Goal: Task Accomplishment & Management: Use online tool/utility

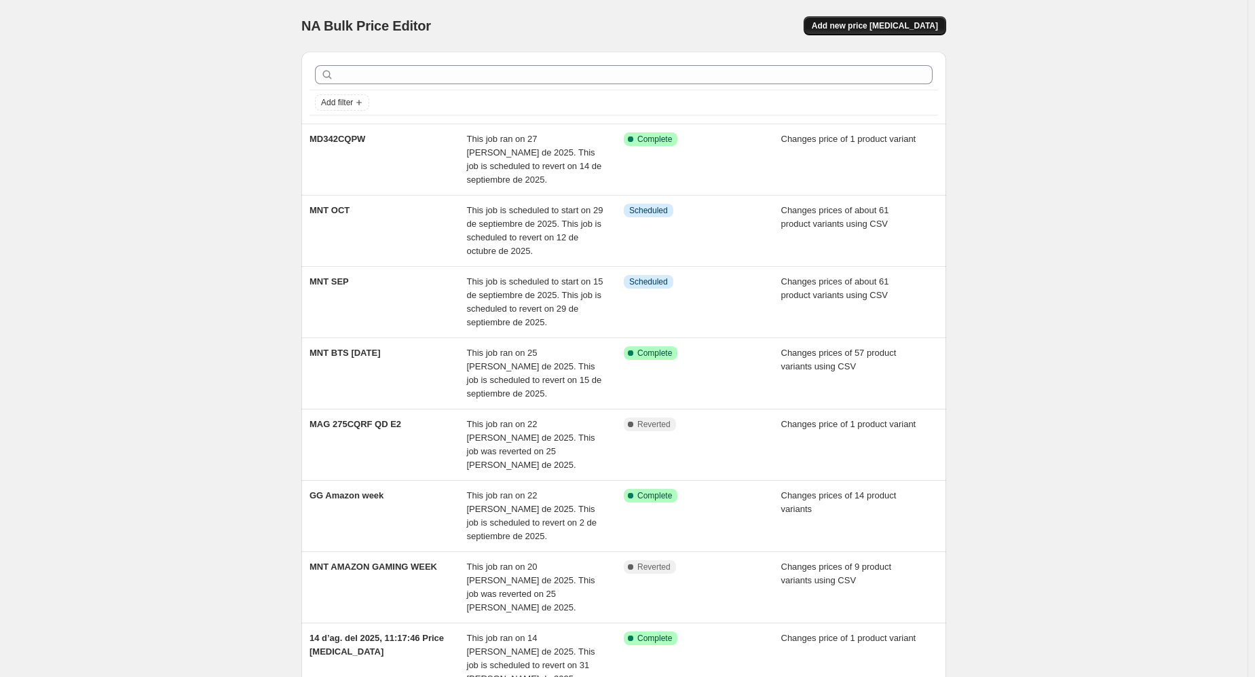
click at [854, 29] on span "Add new price [MEDICAL_DATA]" at bounding box center [875, 25] width 126 height 11
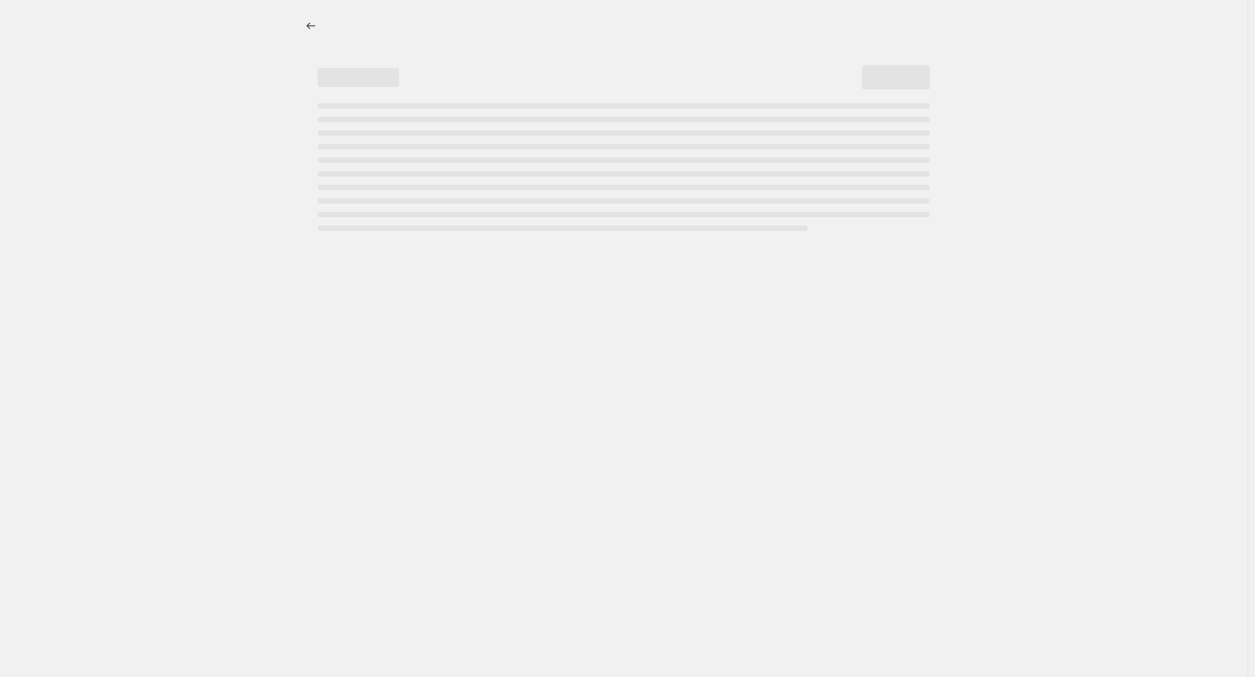
select select "percentage"
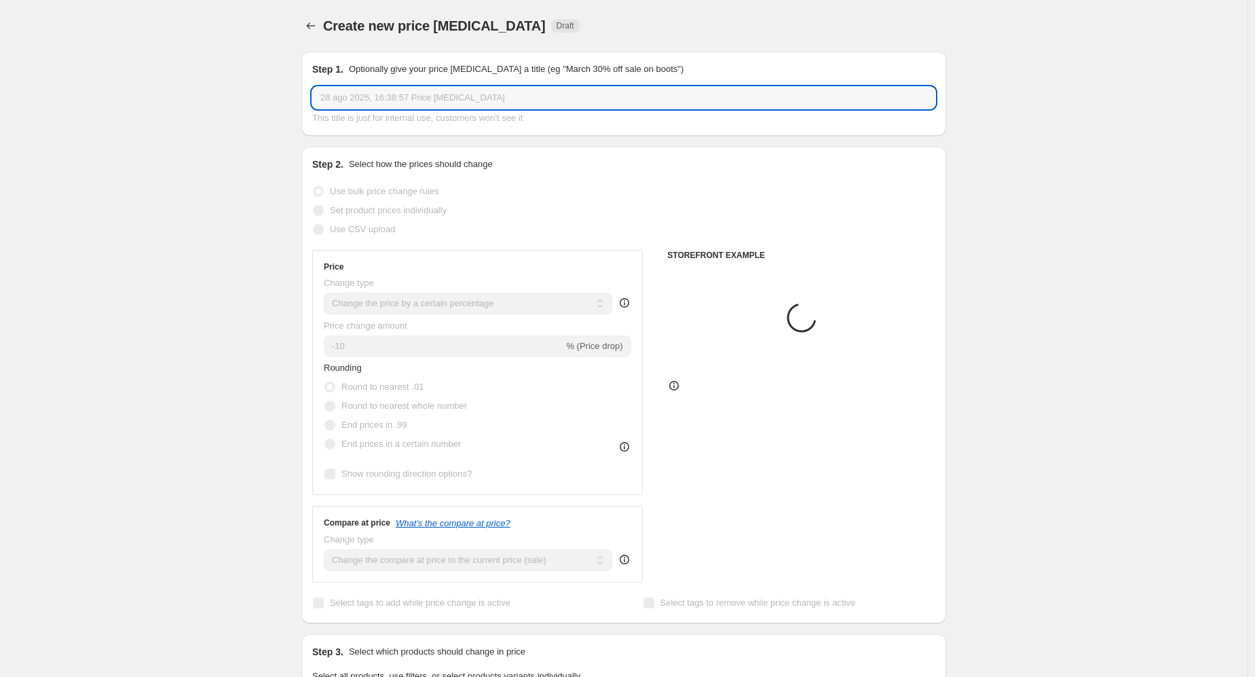
click at [534, 105] on input "28 ago 2025, 16:38:57 Price [MEDICAL_DATA]" at bounding box center [623, 98] width 623 height 22
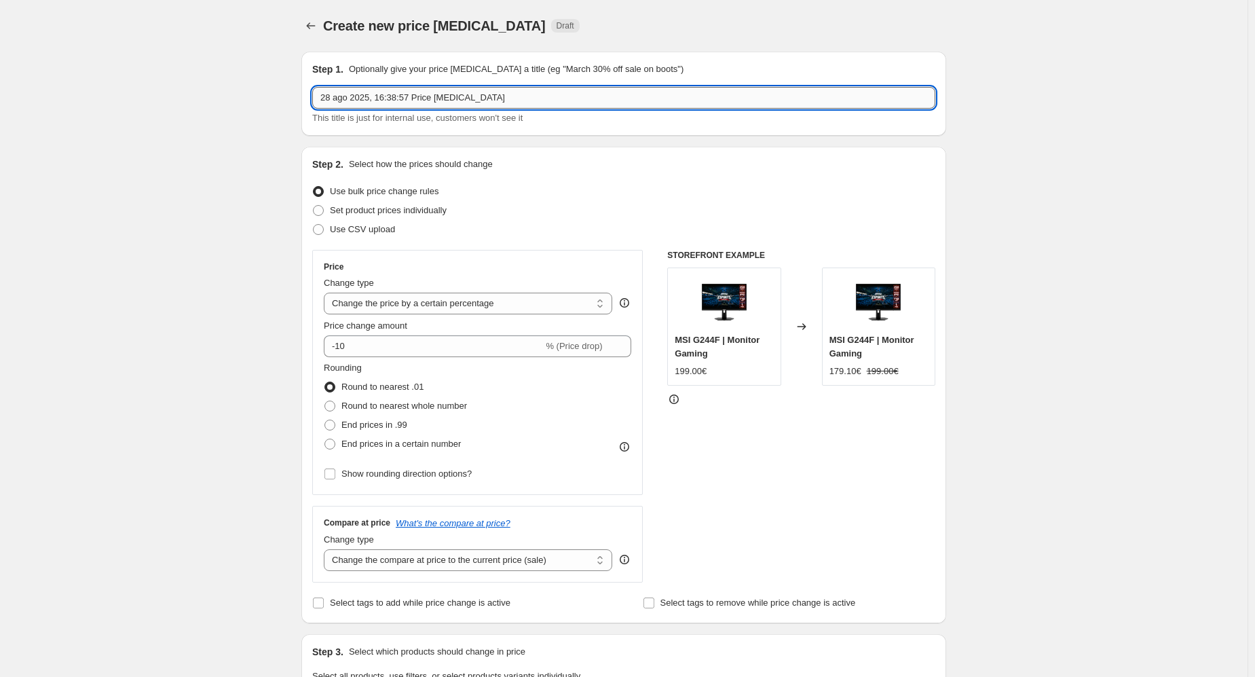
click at [534, 105] on input "28 ago 2025, 16:38:57 Price [MEDICAL_DATA]" at bounding box center [623, 98] width 623 height 22
type input "m"
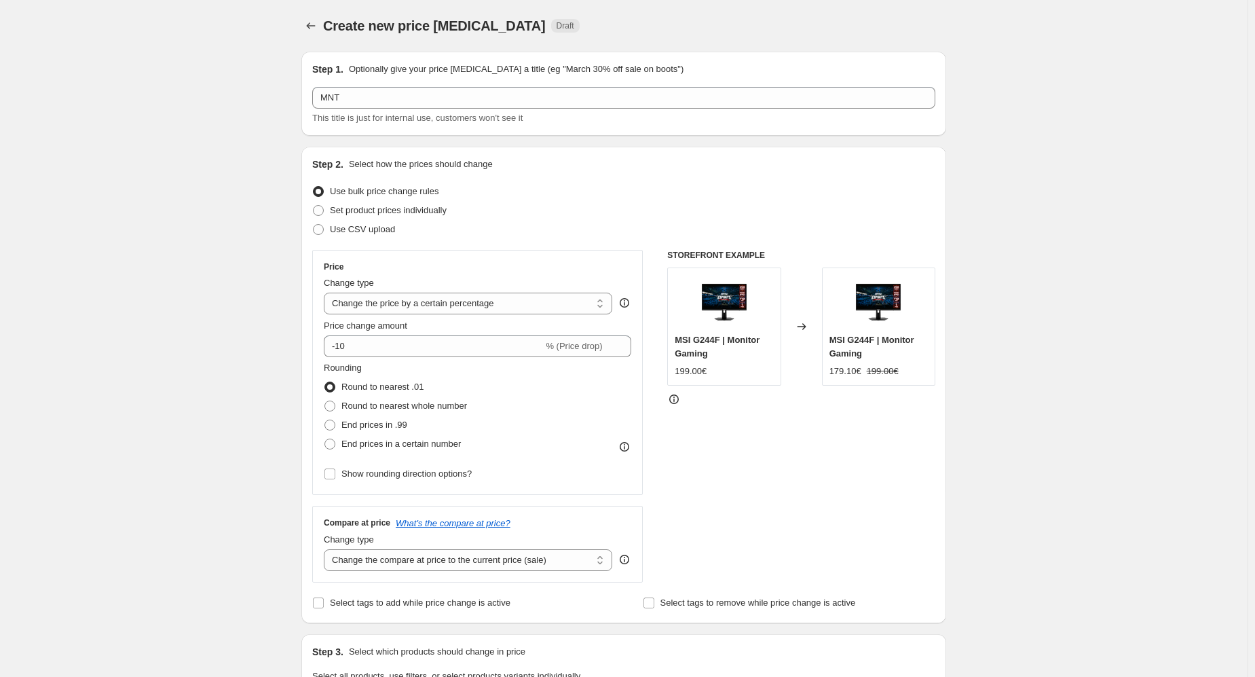
click at [368, 85] on div "Step 1. Optionally give your price [MEDICAL_DATA] a title (eg "March 30% off sa…" at bounding box center [623, 93] width 623 height 62
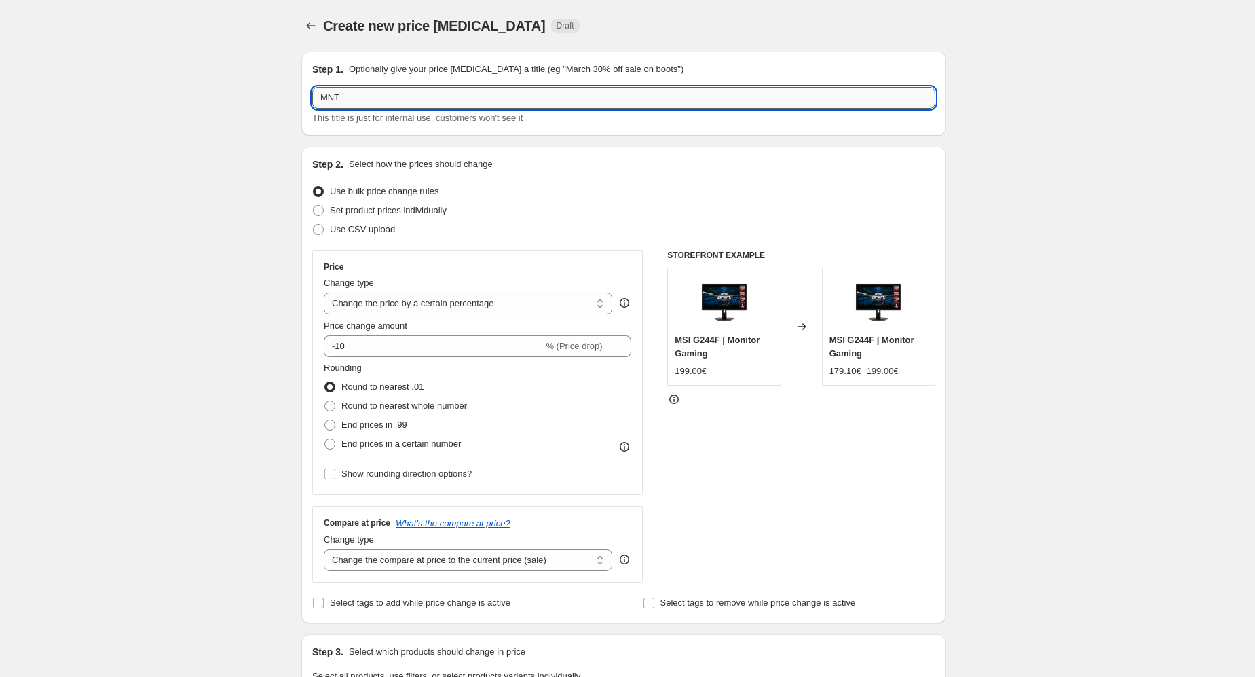
click at [381, 98] on input "MNT" at bounding box center [623, 98] width 623 height 22
type input "MNT + aub"
click at [379, 216] on span "Set product prices individually" at bounding box center [388, 211] width 117 height 14
click at [314, 206] on input "Set product prices individually" at bounding box center [313, 205] width 1 height 1
radio input "true"
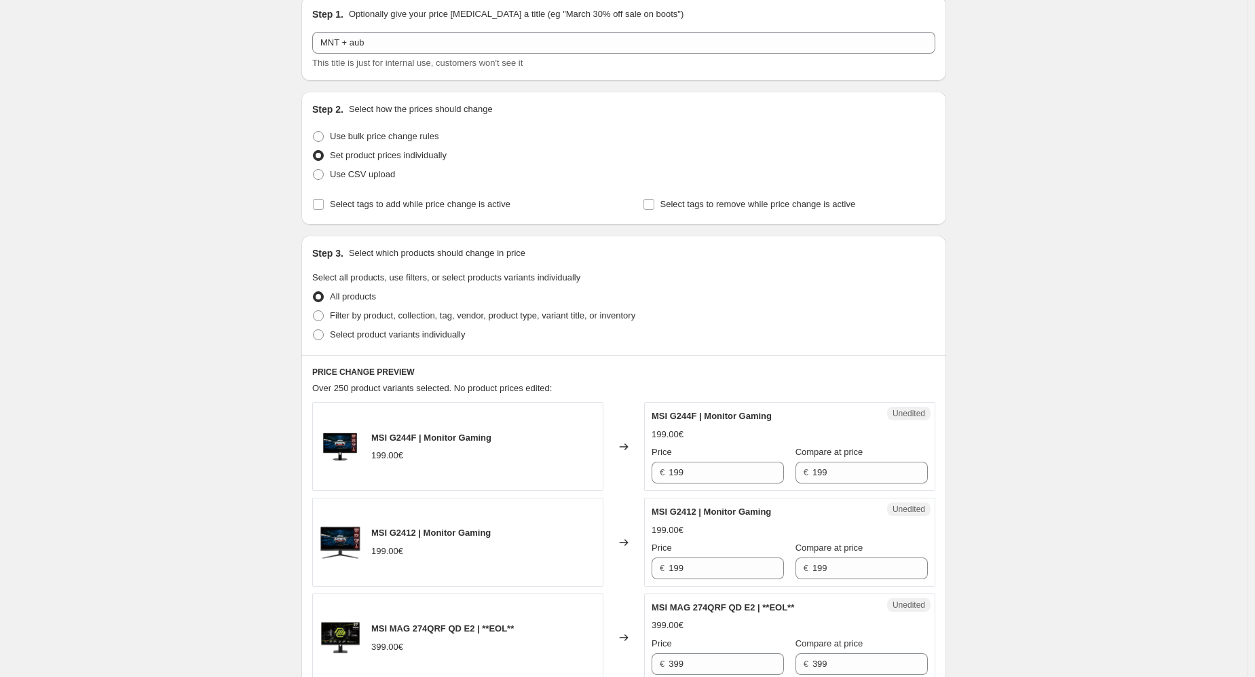
scroll to position [68, 0]
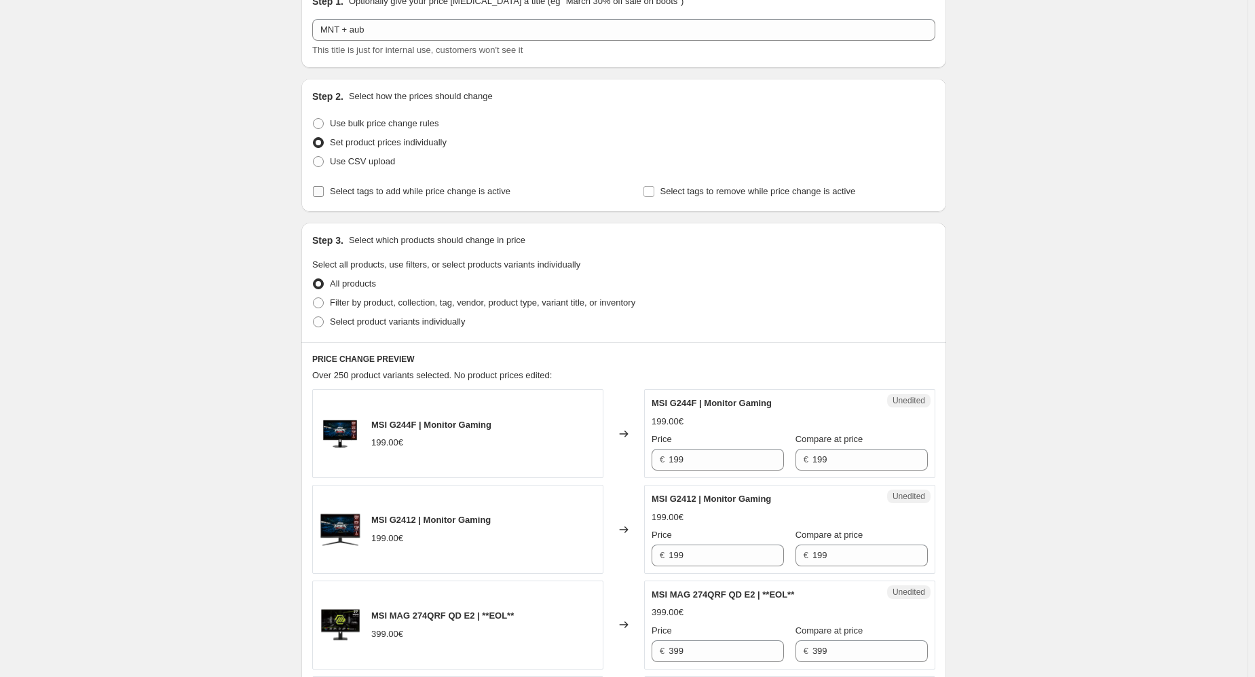
click at [380, 196] on span "Select tags to add while price change is active" at bounding box center [420, 191] width 181 height 10
click at [324, 197] on input "Select tags to add while price change is active" at bounding box center [318, 191] width 11 height 11
checkbox input "true"
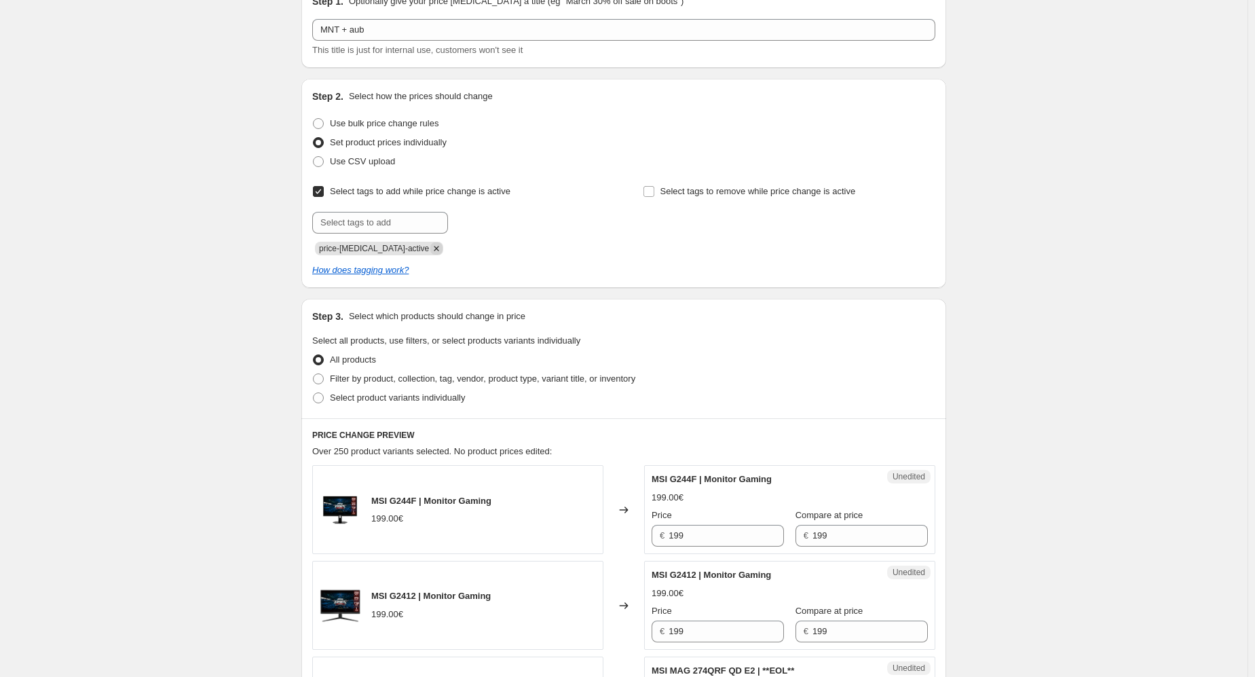
click at [434, 249] on icon "Remove price-change-job-active" at bounding box center [436, 248] width 5 height 5
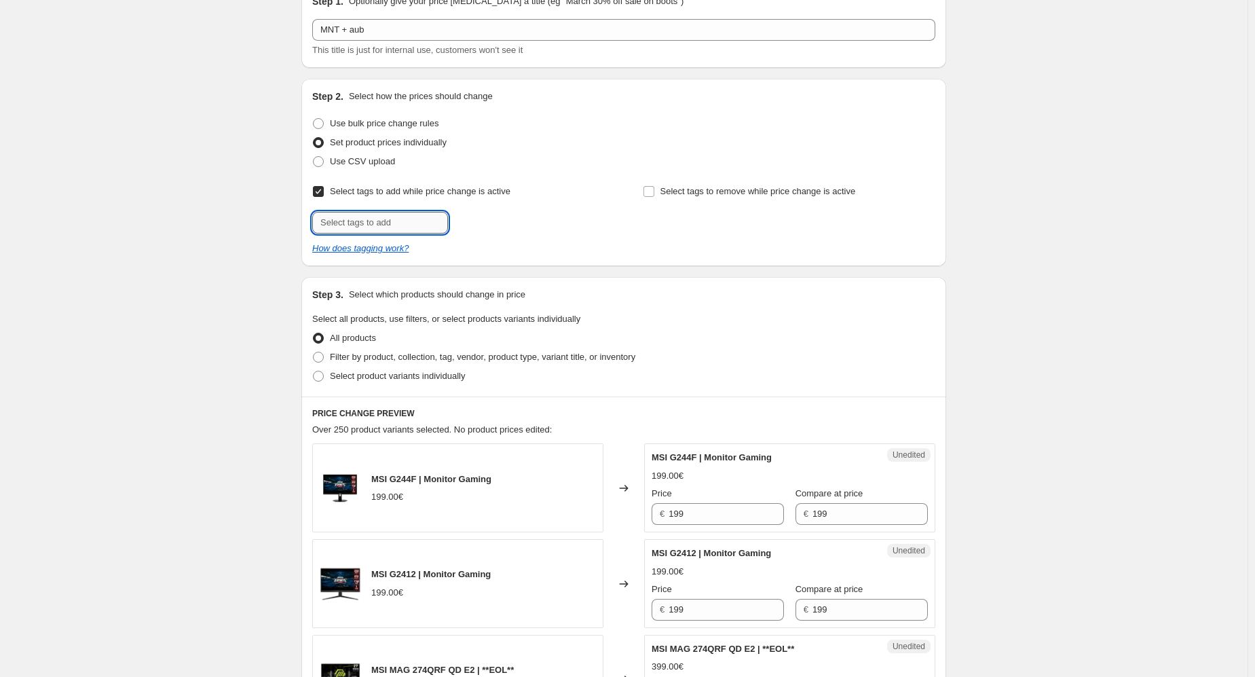
click at [396, 229] on input "text" at bounding box center [380, 223] width 136 height 22
type input "offer"
click at [487, 227] on button "Add offer" at bounding box center [477, 221] width 52 height 19
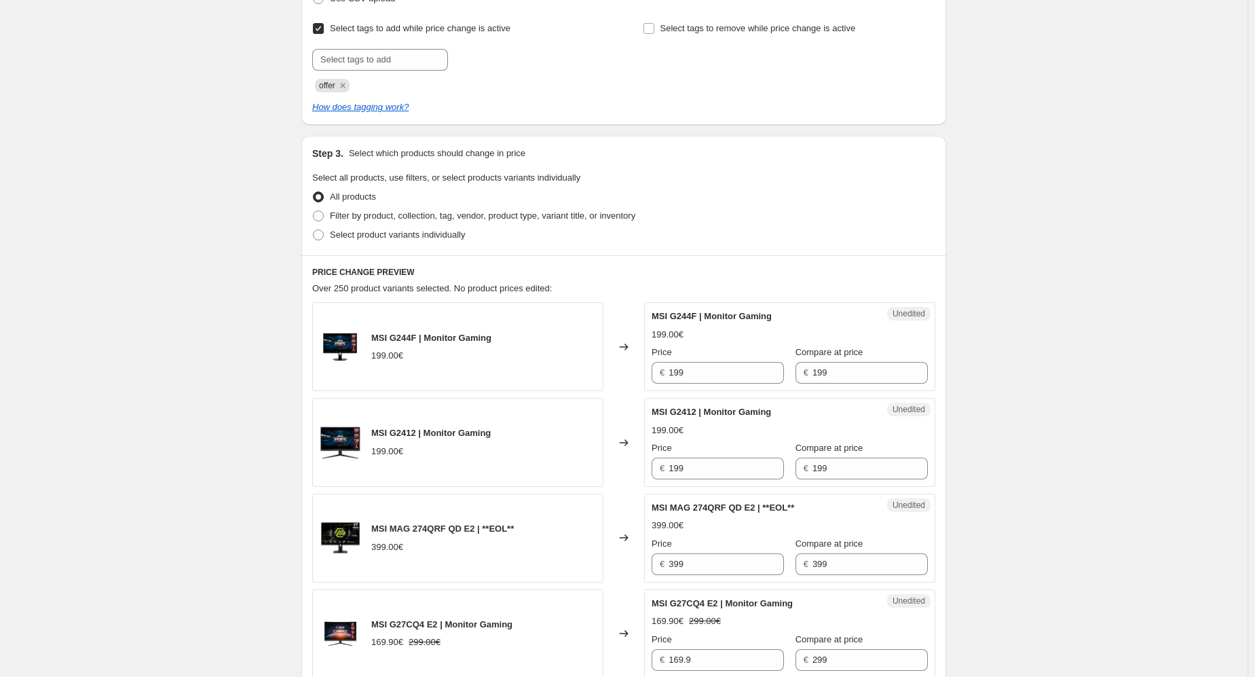
scroll to position [271, 0]
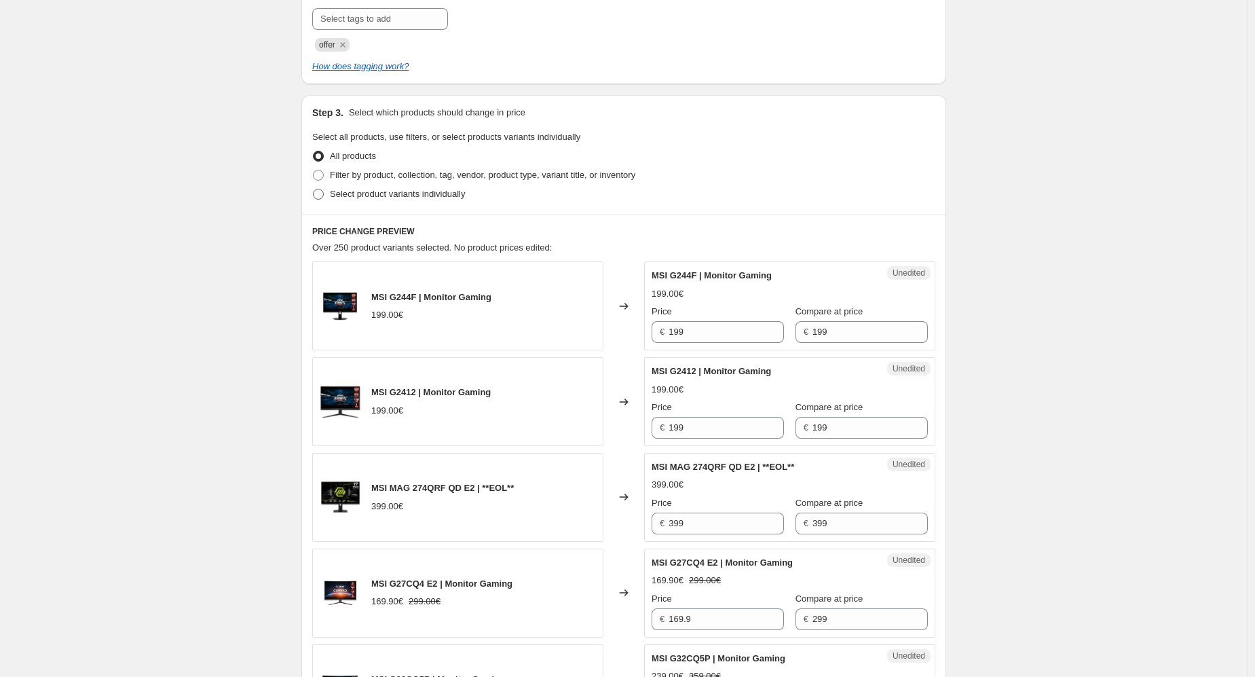
click at [387, 197] on span "Select product variants individually" at bounding box center [397, 194] width 135 height 10
click at [314, 189] on input "Select product variants individually" at bounding box center [313, 189] width 1 height 1
radio input "true"
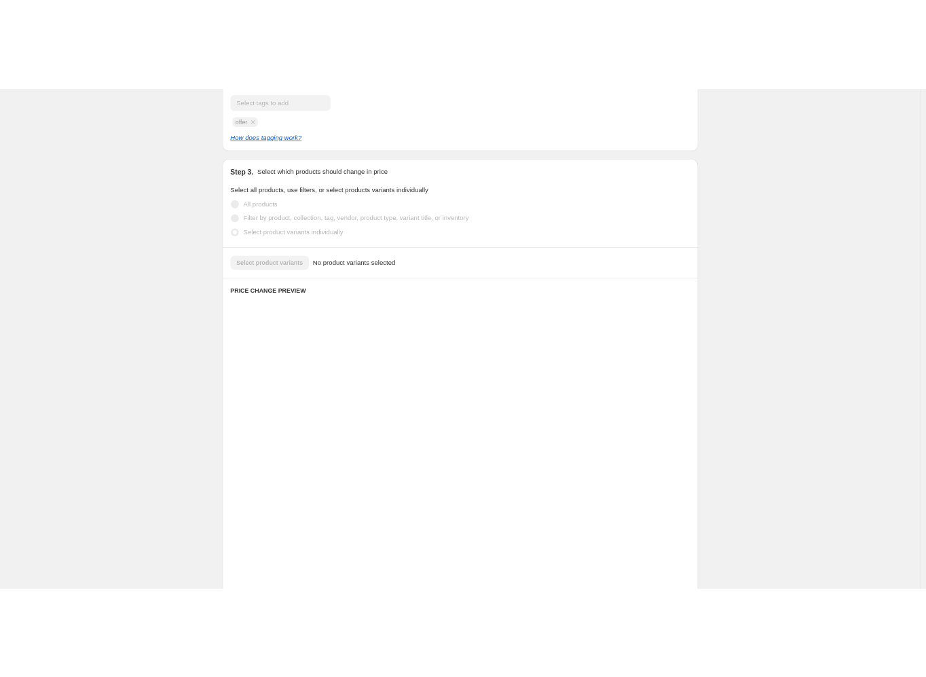
scroll to position [111, 0]
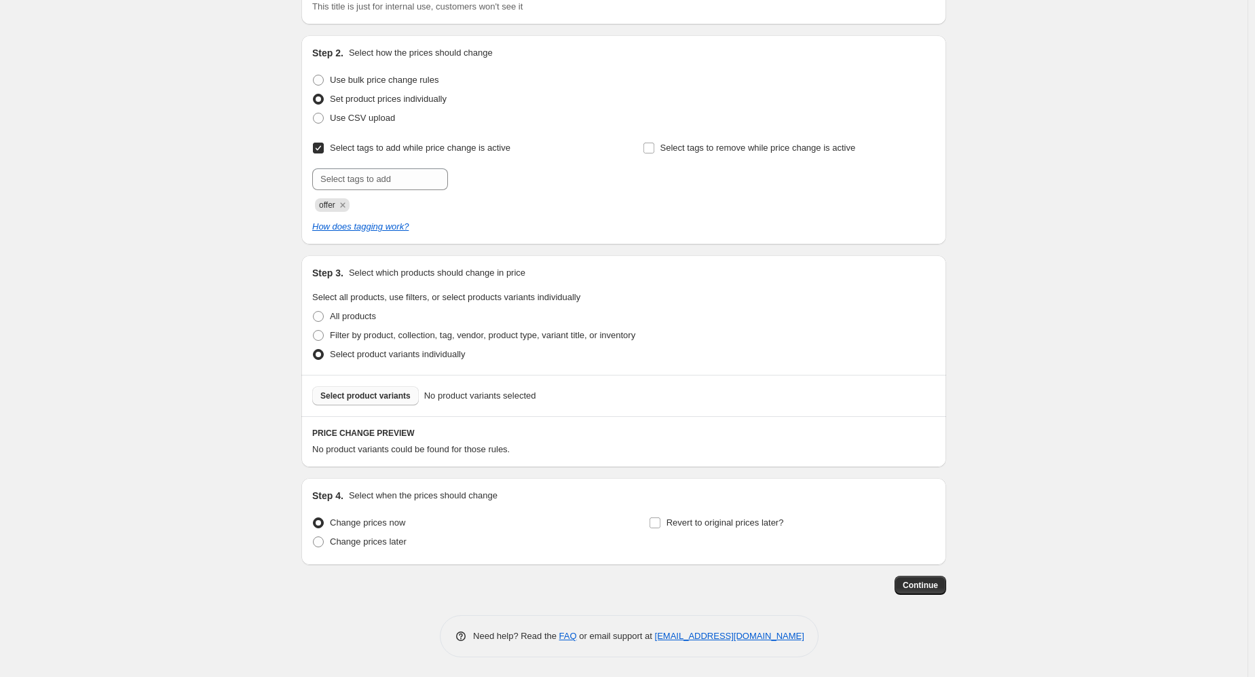
click at [362, 396] on span "Select product variants" at bounding box center [365, 395] width 90 height 11
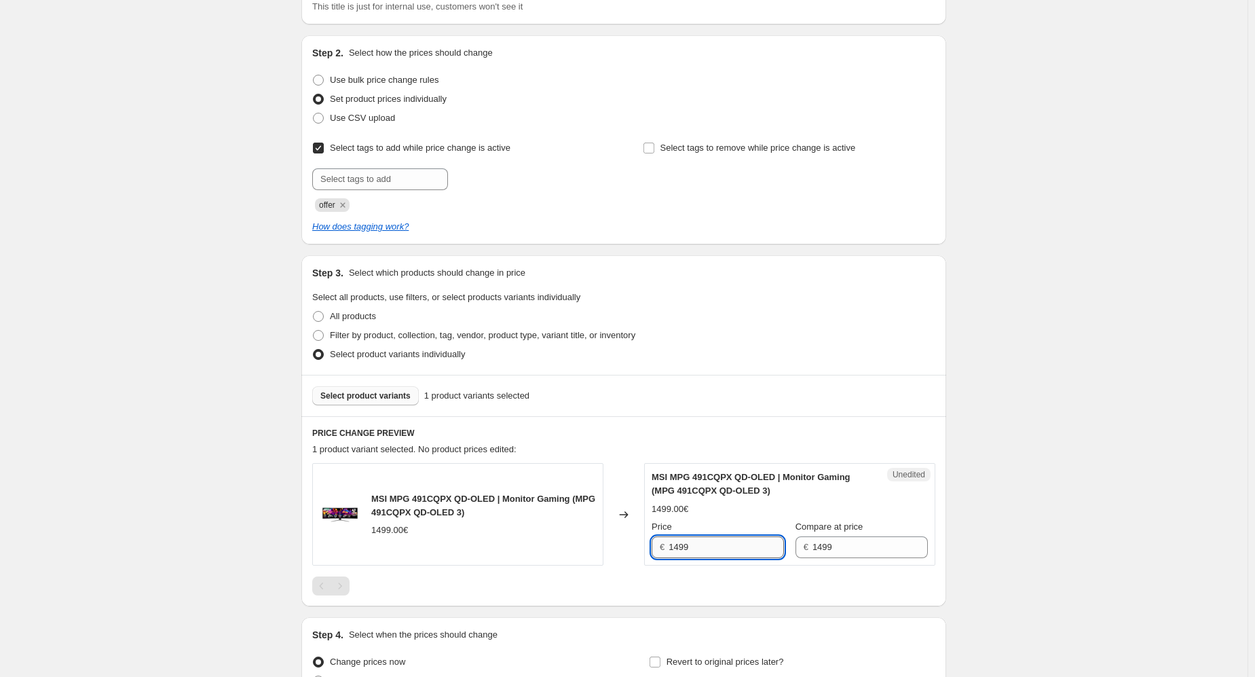
click at [719, 550] on input "1499" at bounding box center [725, 547] width 115 height 22
type input "1"
type input "989"
click at [1044, 440] on div "Create new price [MEDICAL_DATA]. This page is ready Create new price [MEDICAL_D…" at bounding box center [623, 353] width 1247 height 928
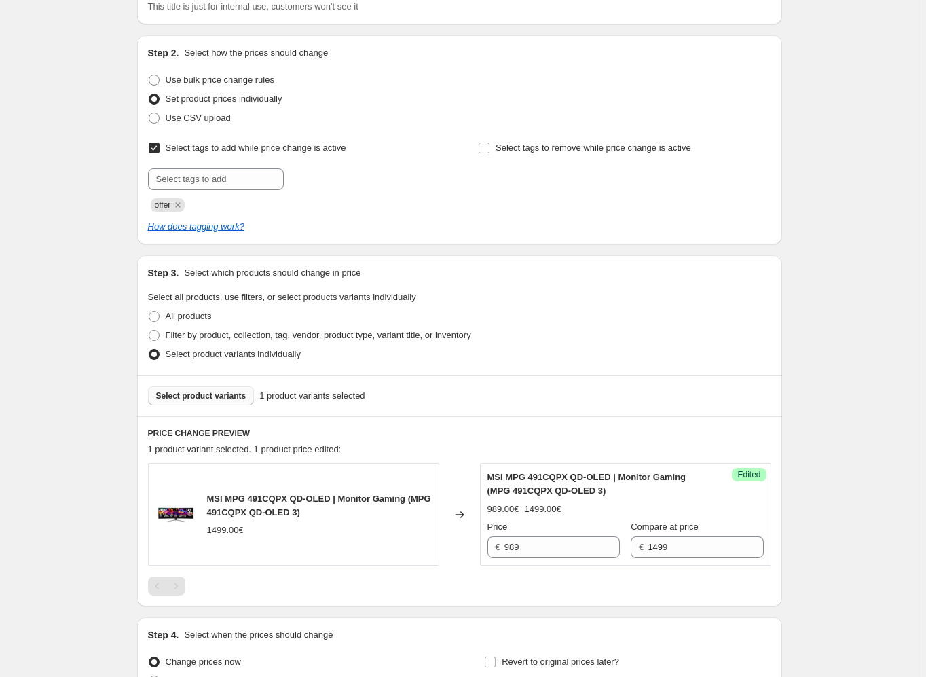
click at [203, 402] on button "Select product variants" at bounding box center [201, 395] width 107 height 19
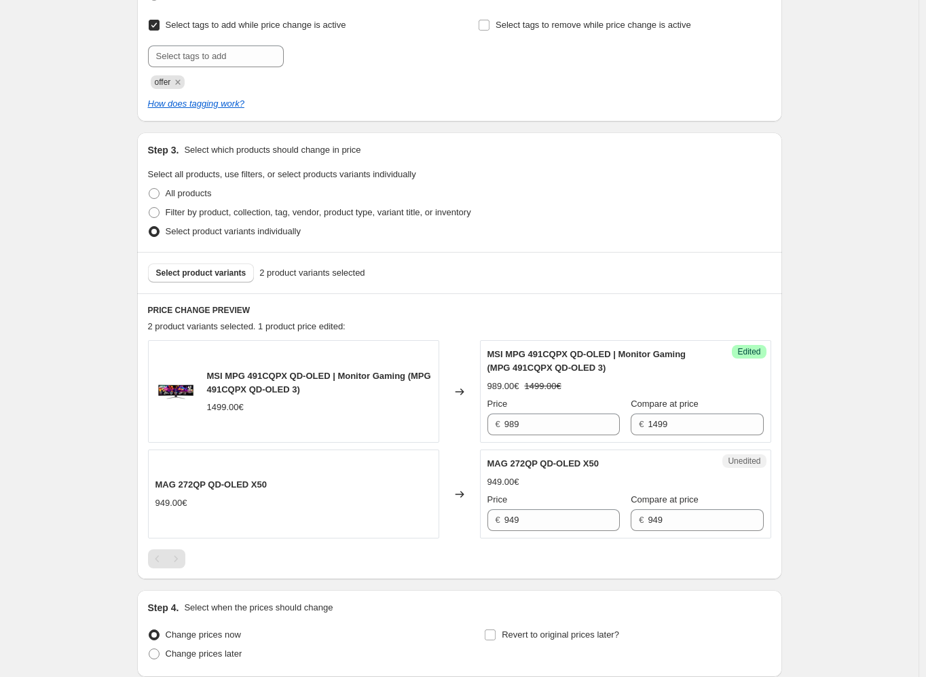
scroll to position [315, 0]
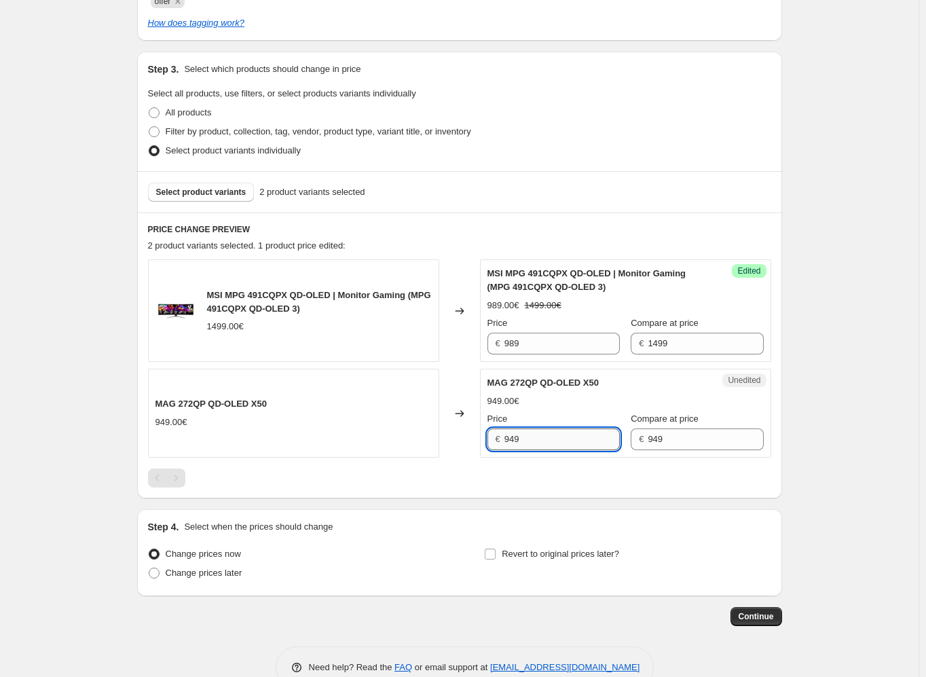
click at [536, 428] on input "949" at bounding box center [561, 439] width 115 height 22
type input "899"
click at [528, 548] on span "Revert to original prices later?" at bounding box center [560, 553] width 117 height 10
click at [495, 548] on input "Revert to original prices later?" at bounding box center [490, 553] width 11 height 11
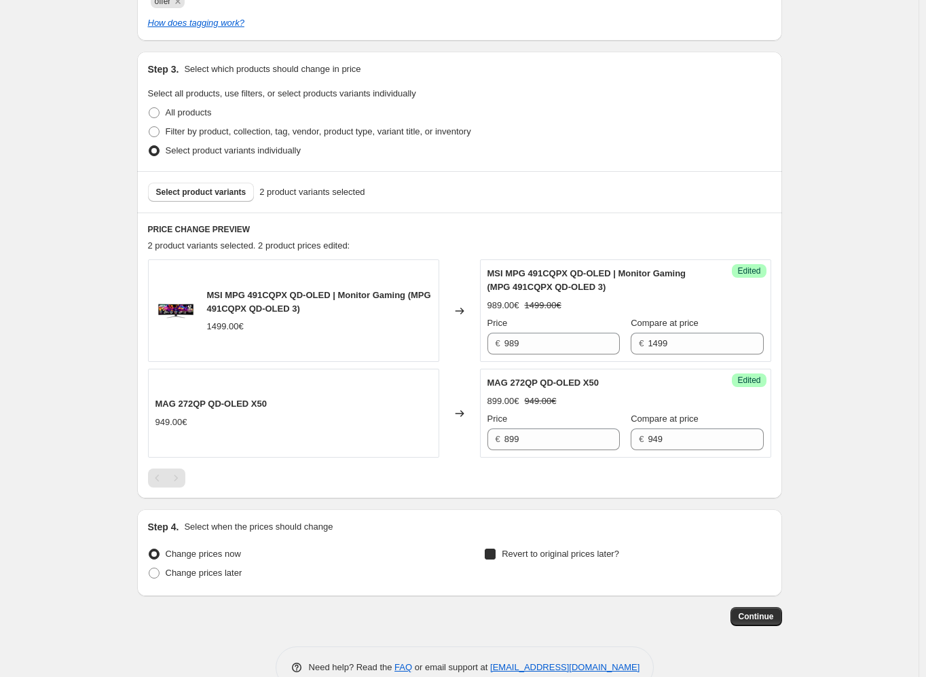
checkbox input "true"
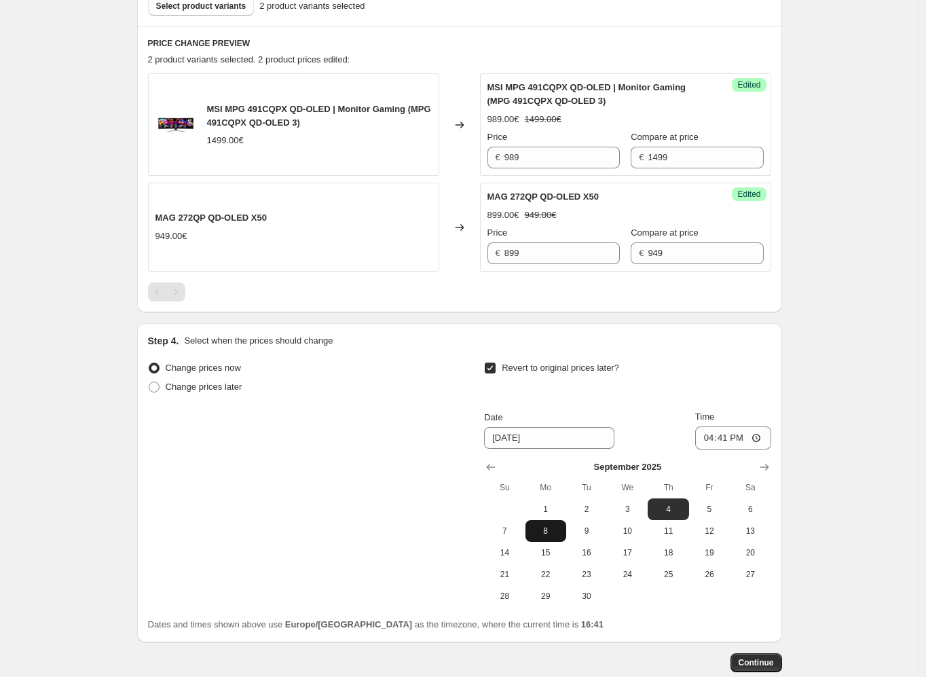
scroll to position [451, 0]
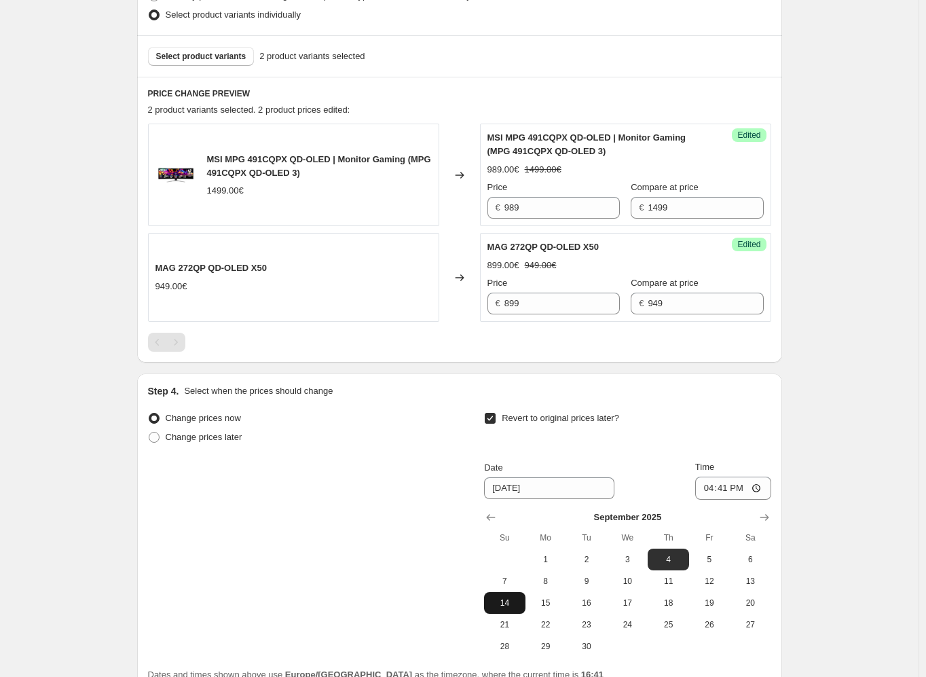
click at [509, 605] on span "14" at bounding box center [504, 602] width 30 height 11
type input "[DATE]"
click at [732, 491] on input "16:41" at bounding box center [733, 487] width 76 height 23
type input "00:03"
click at [822, 392] on div "Create new price [MEDICAL_DATA]. This page is ready Create new price [MEDICAL_D…" at bounding box center [459, 176] width 918 height 1255
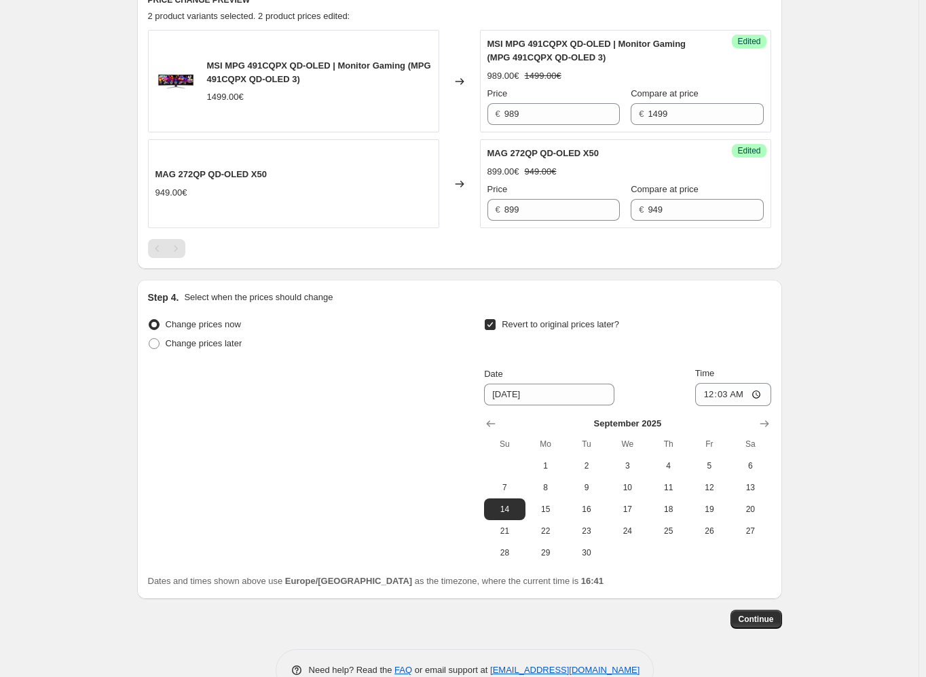
scroll to position [577, 0]
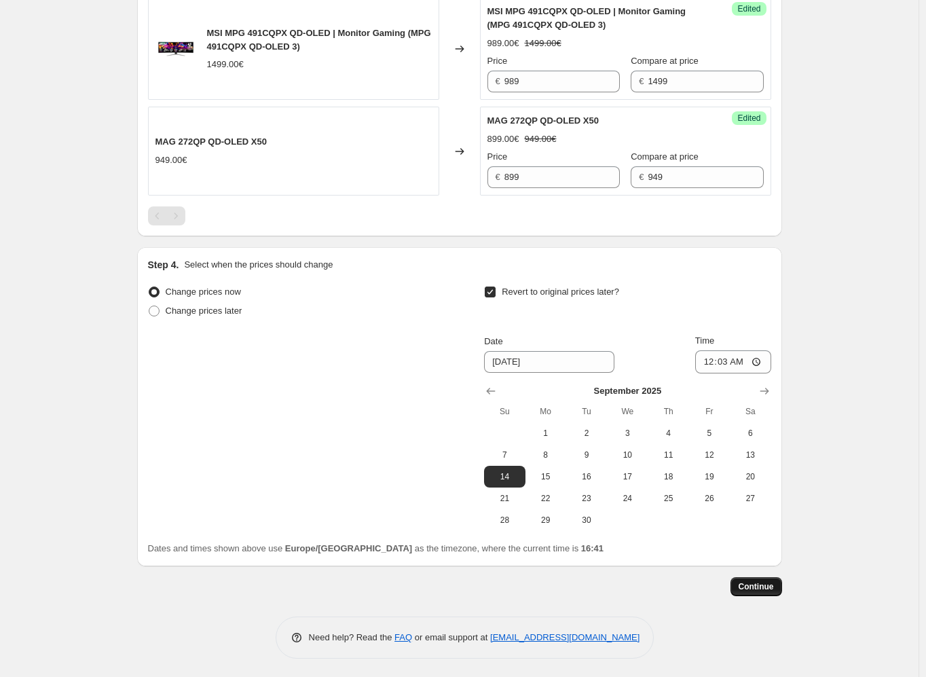
click at [763, 587] on span "Continue" at bounding box center [755, 586] width 35 height 11
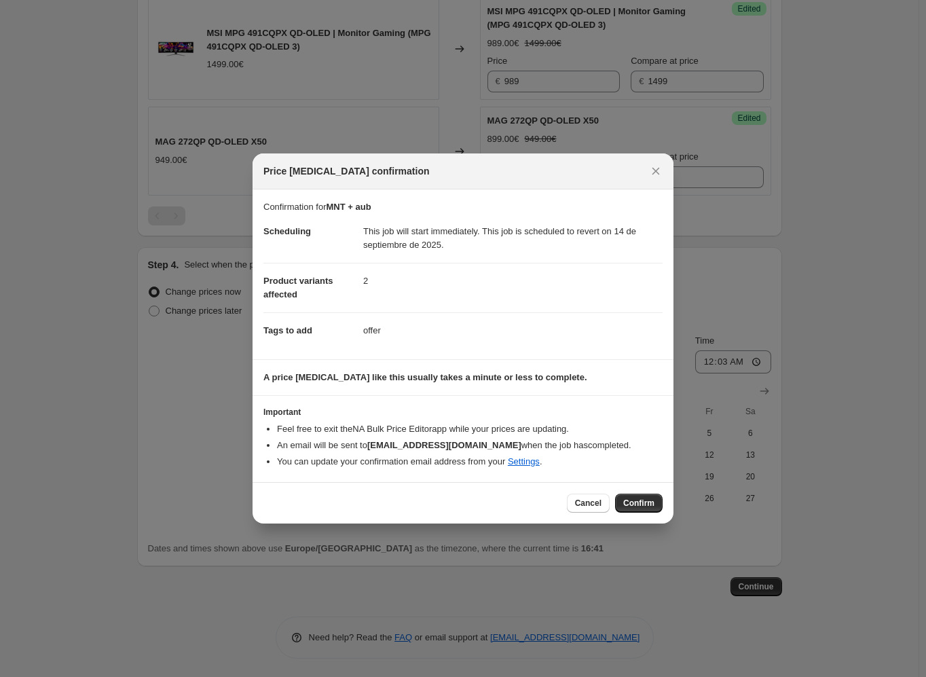
drag, startPoint x: 637, startPoint y: 506, endPoint x: 636, endPoint y: 489, distance: 16.3
click at [637, 504] on span "Confirm" at bounding box center [638, 502] width 31 height 11
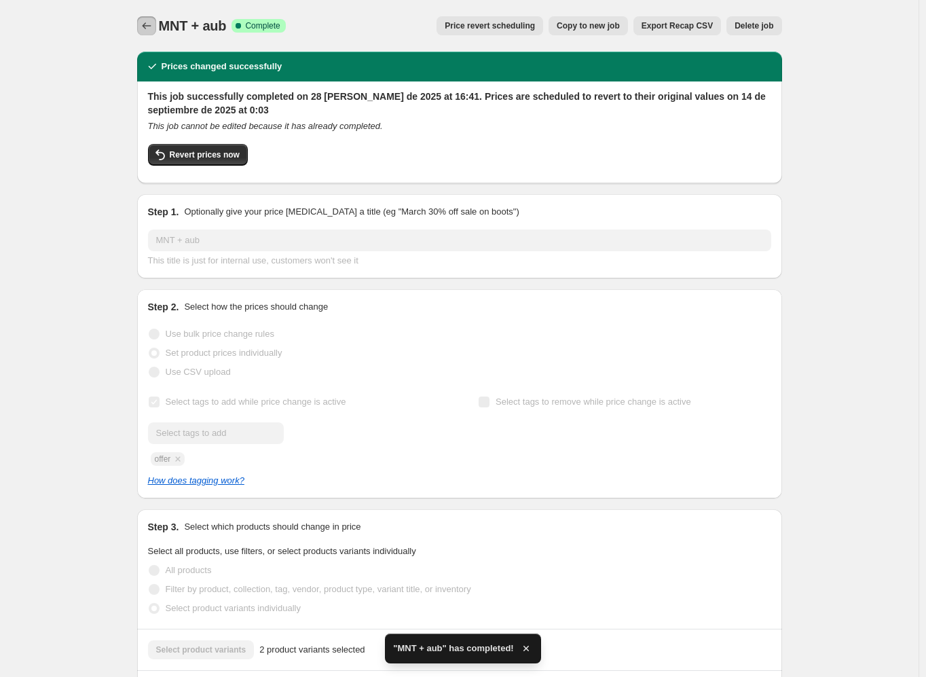
click at [147, 22] on icon "Price change jobs" at bounding box center [147, 26] width 14 height 14
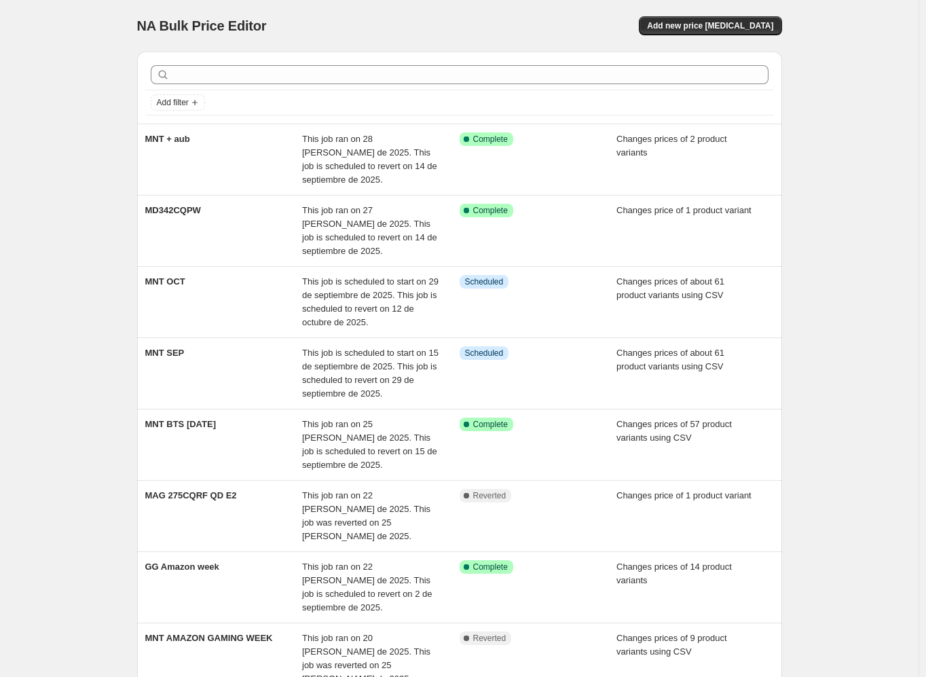
click at [891, 314] on div "NA Bulk Price Editor. This page is ready NA Bulk Price Editor Add new price [ME…" at bounding box center [459, 485] width 918 height 970
click at [423, 58] on div "Add filter" at bounding box center [459, 88] width 645 height 72
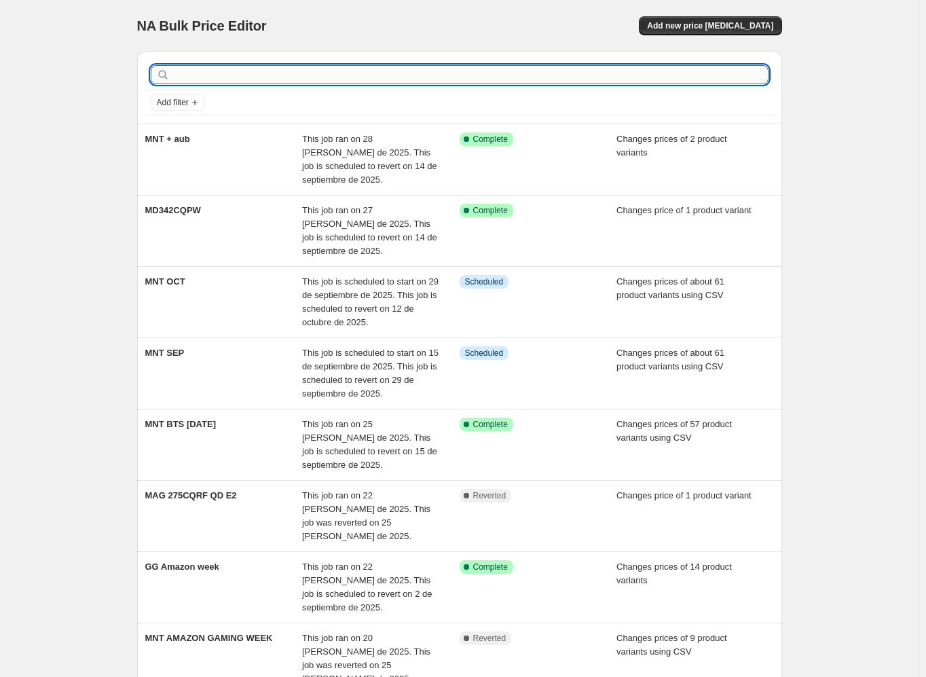
click at [428, 74] on input "text" at bounding box center [470, 74] width 596 height 19
type input "MNT"
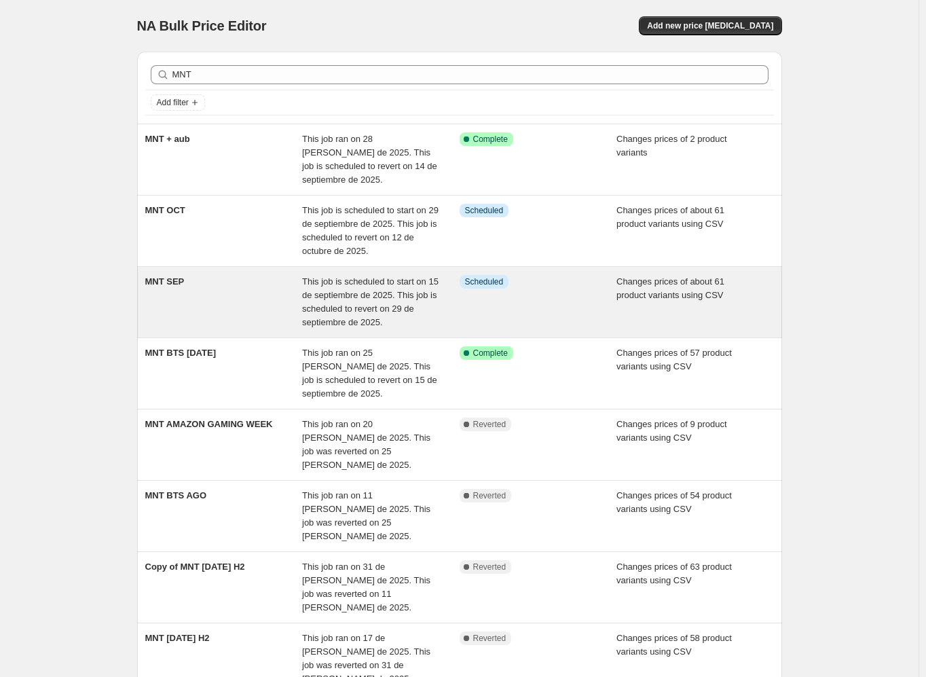
click at [204, 301] on div "MNT SEP" at bounding box center [223, 302] width 157 height 54
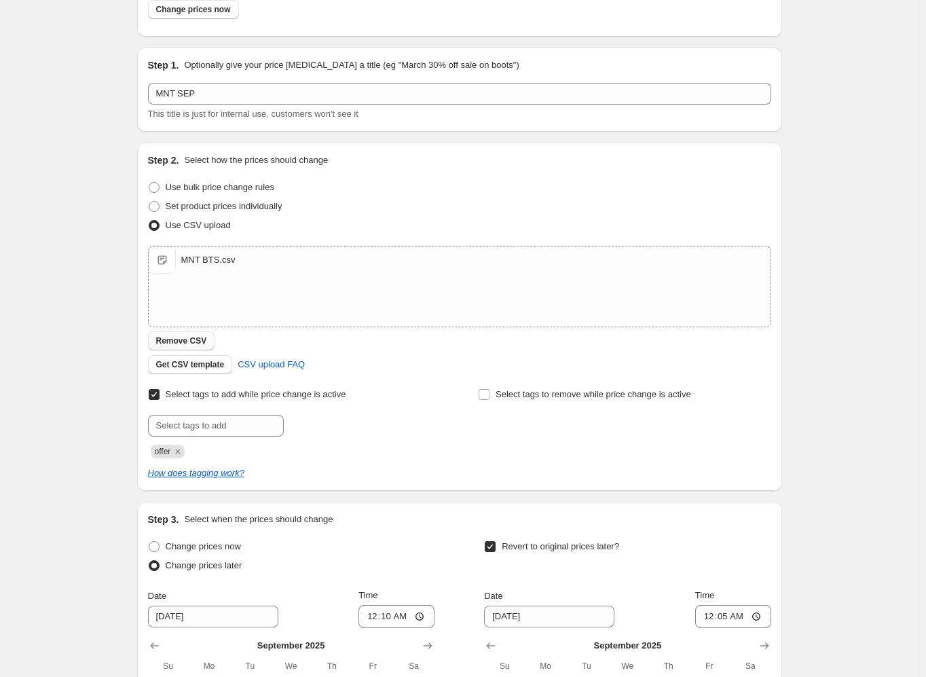
scroll to position [136, 0]
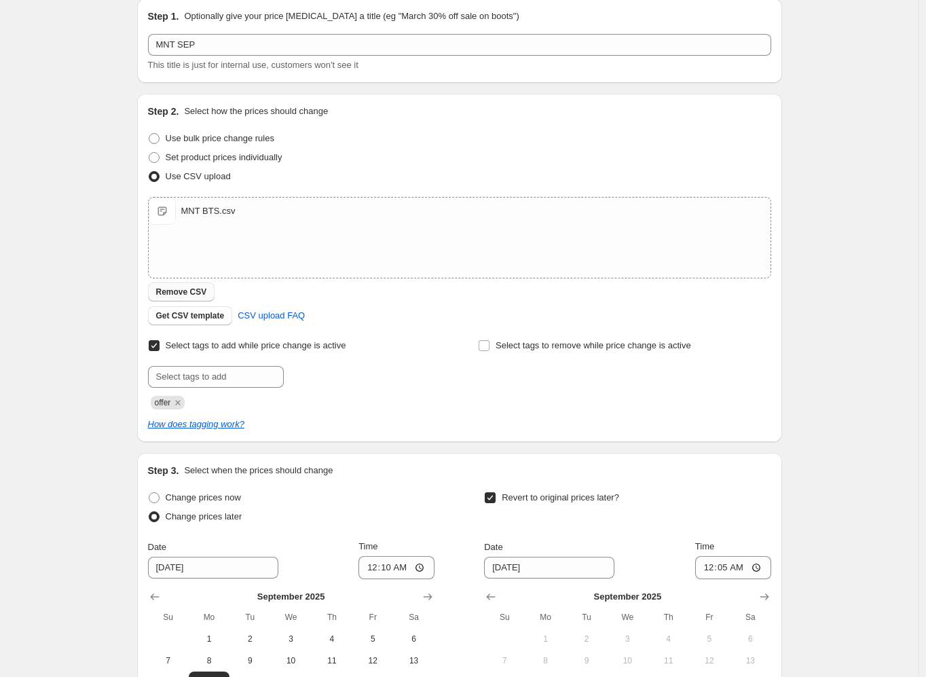
click at [189, 288] on span "Remove CSV" at bounding box center [181, 291] width 51 height 11
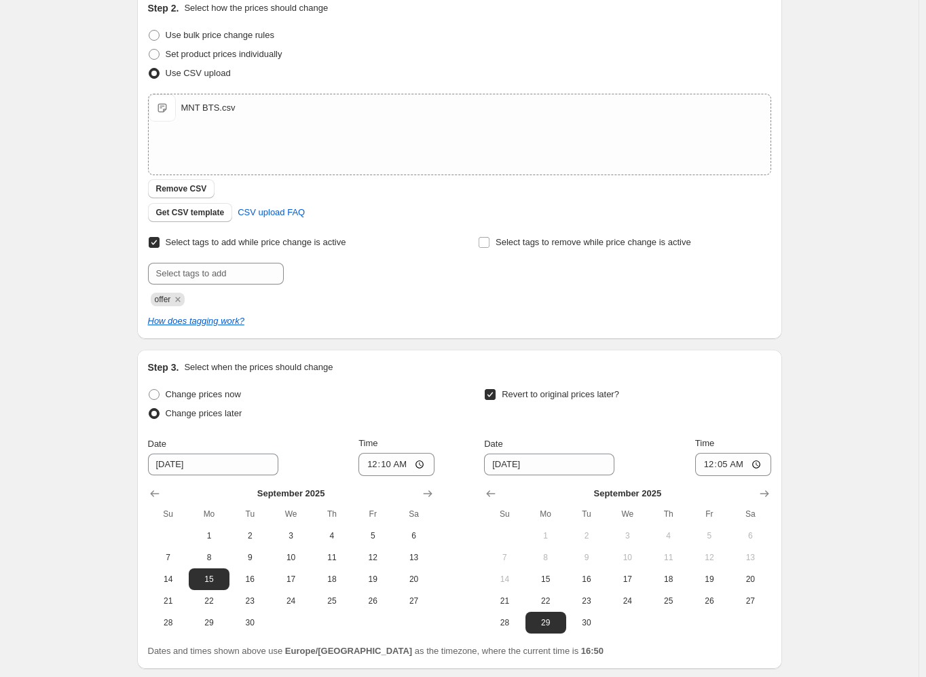
scroll to position [342, 0]
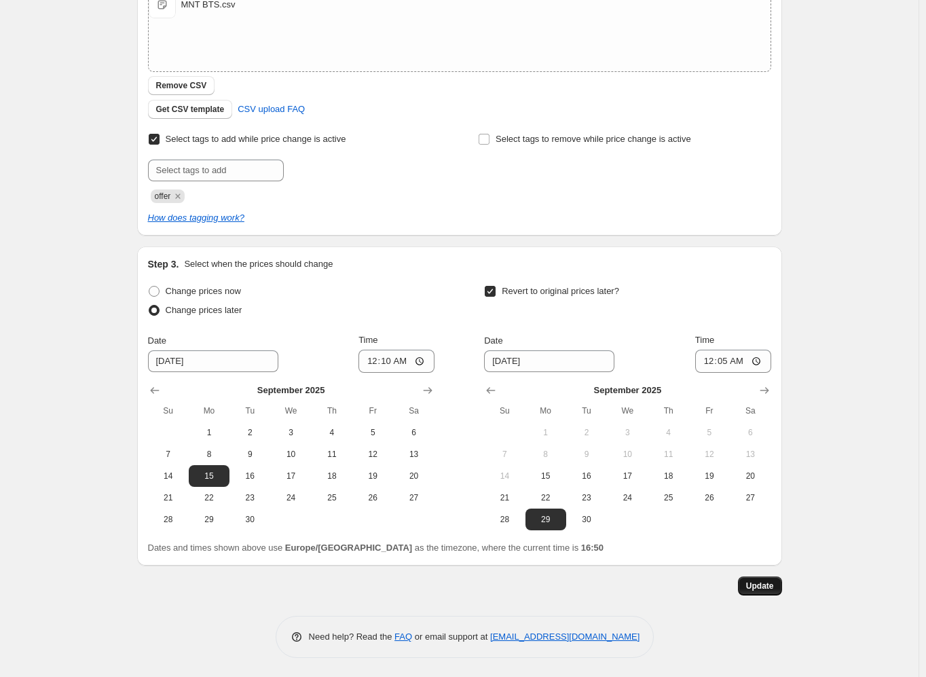
click at [777, 580] on button "Update" at bounding box center [760, 585] width 44 height 19
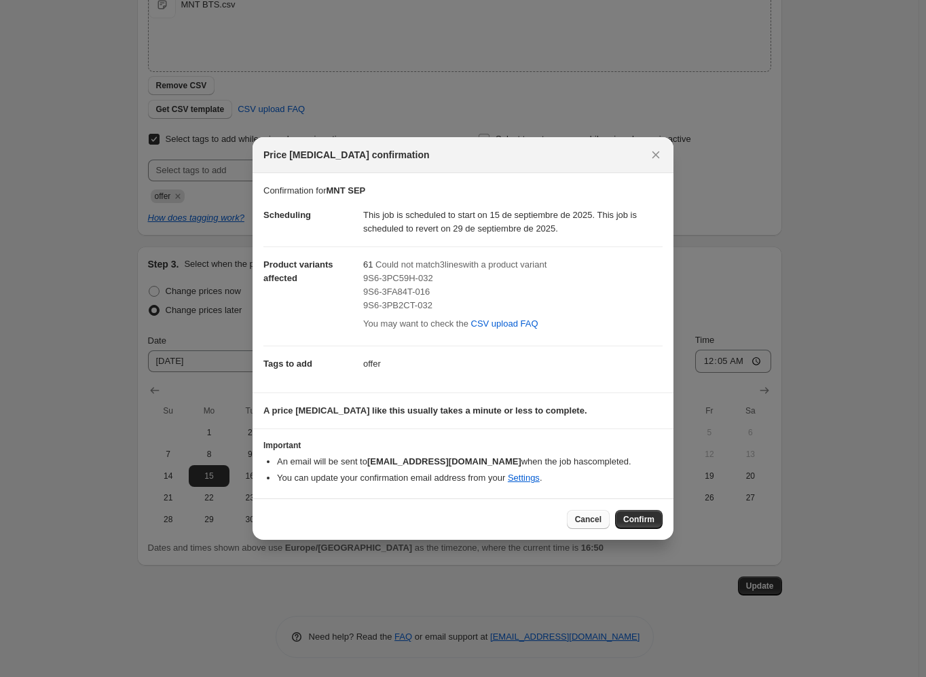
click at [596, 519] on span "Cancel" at bounding box center [588, 519] width 26 height 11
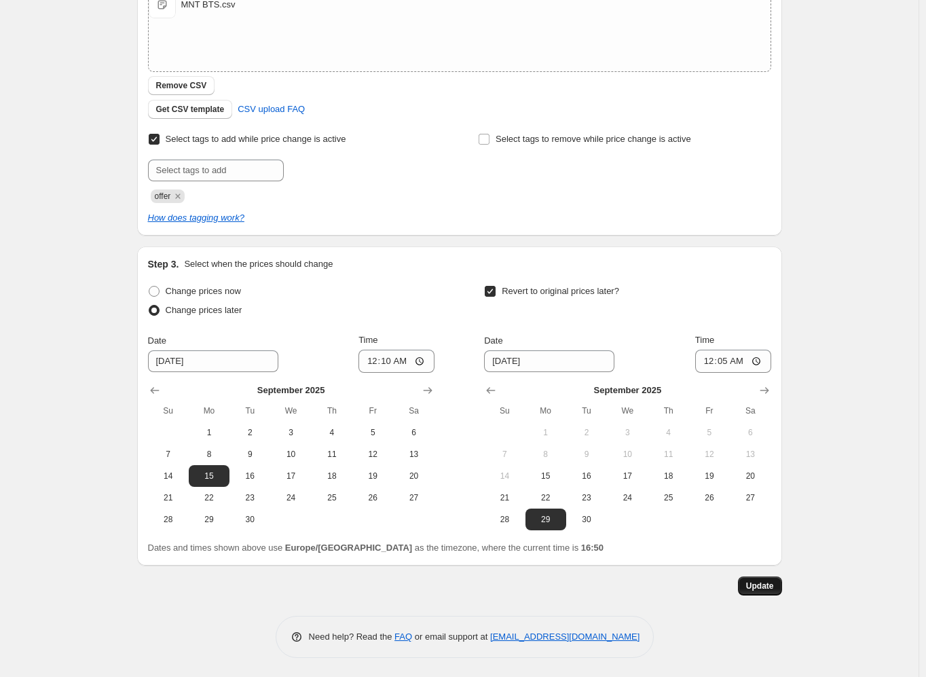
click at [770, 586] on span "Update" at bounding box center [760, 585] width 28 height 11
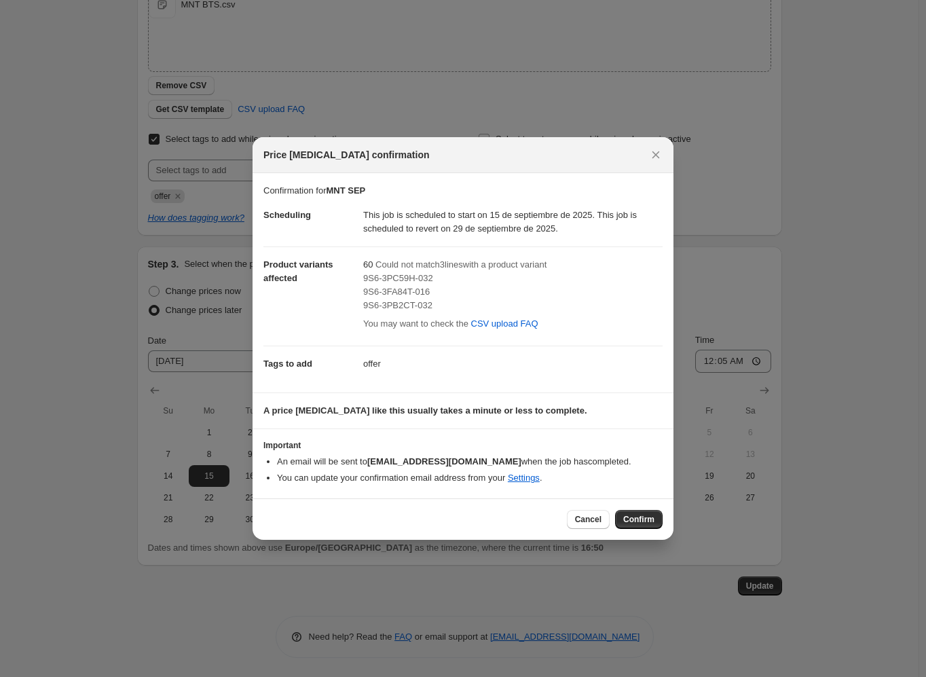
drag, startPoint x: 382, startPoint y: 267, endPoint x: 407, endPoint y: 274, distance: 26.0
click at [382, 268] on span "Could not match 3 line s with a product variant" at bounding box center [460, 264] width 171 height 10
click at [418, 282] on span "9S6-3PC59H-032" at bounding box center [398, 278] width 70 height 10
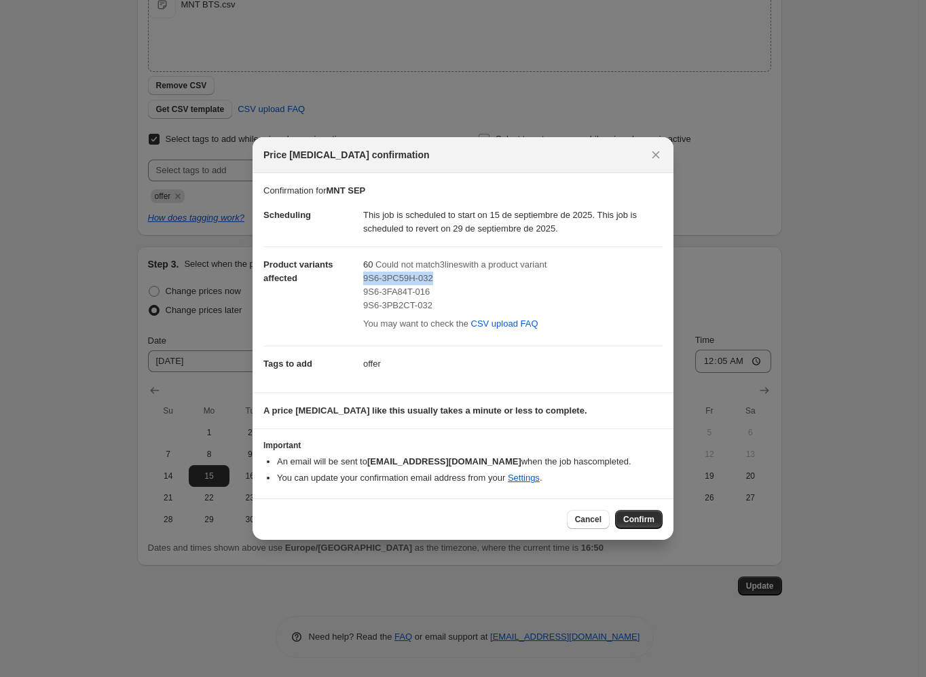
copy span "9S6-3PC59H-032"
click at [403, 286] on span "9S6-3FA84T-016" at bounding box center [396, 291] width 67 height 10
copy span "9S6-3FA84T-016"
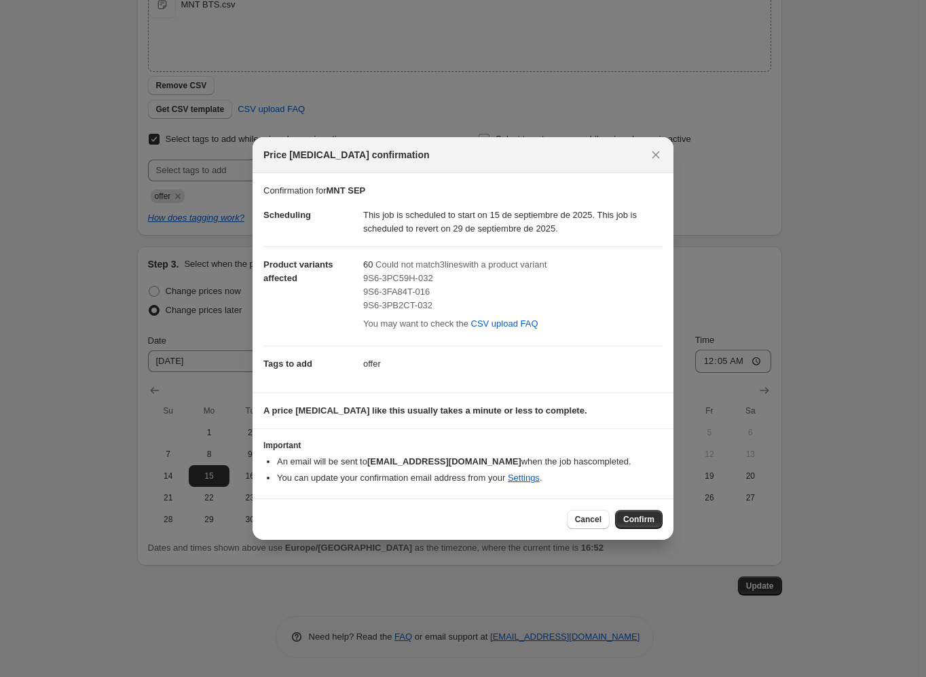
click at [406, 308] on span "9S6-3PB2CT-032" at bounding box center [397, 305] width 69 height 10
copy span "9S6-3PB2CT-032"
click at [590, 516] on span "Cancel" at bounding box center [588, 519] width 26 height 11
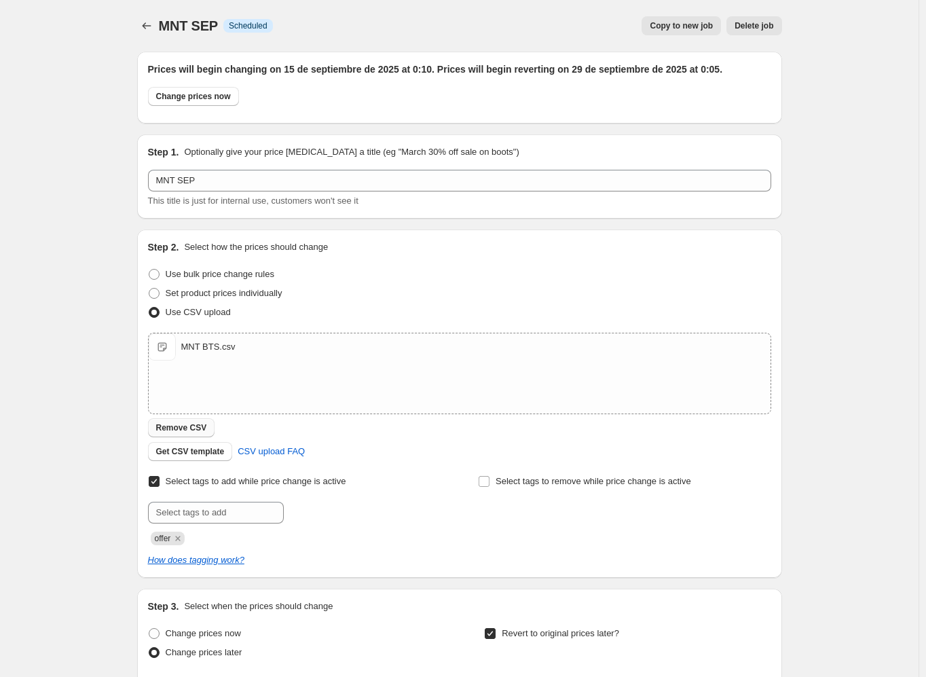
click at [186, 430] on span "Remove CSV" at bounding box center [181, 427] width 51 height 11
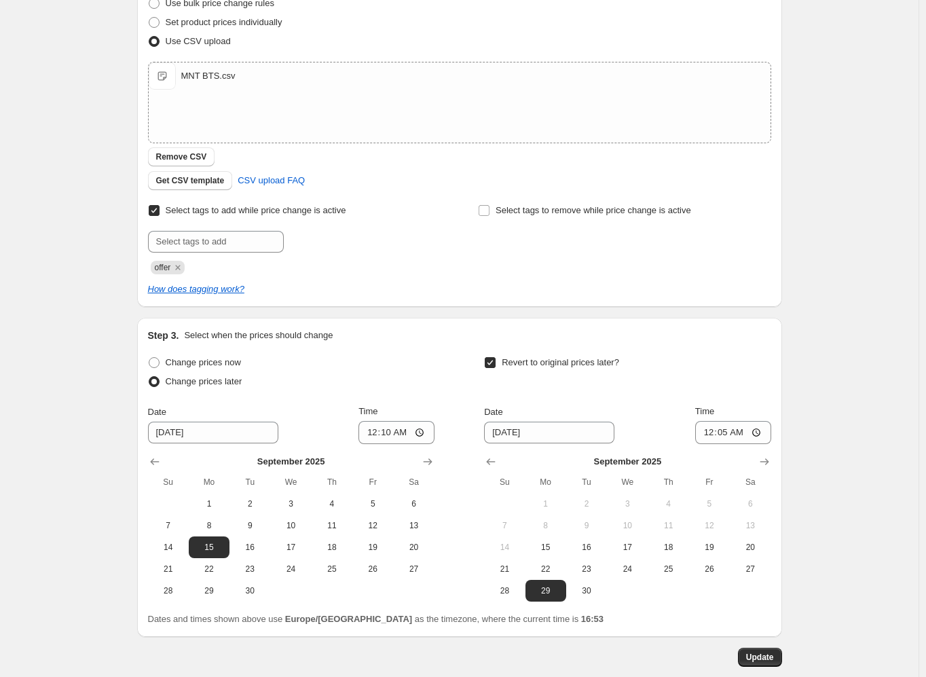
scroll to position [342, 0]
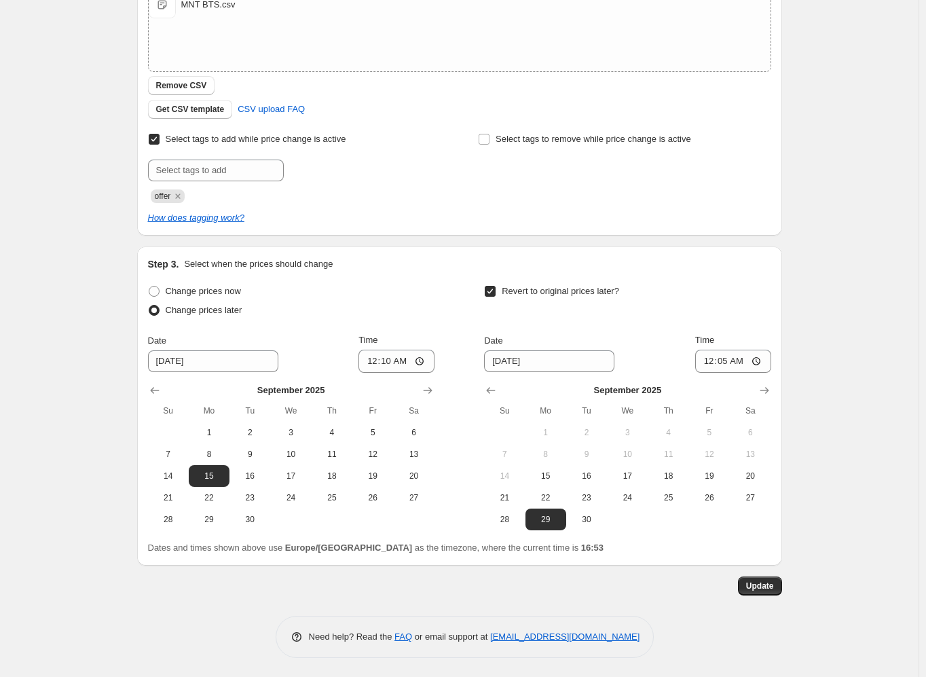
click at [770, 595] on div "Prices will begin changing on 15 de septiembre de 2025 at 0:10. Prices will beg…" at bounding box center [459, 178] width 645 height 959
click at [770, 586] on span "Update" at bounding box center [760, 585] width 28 height 11
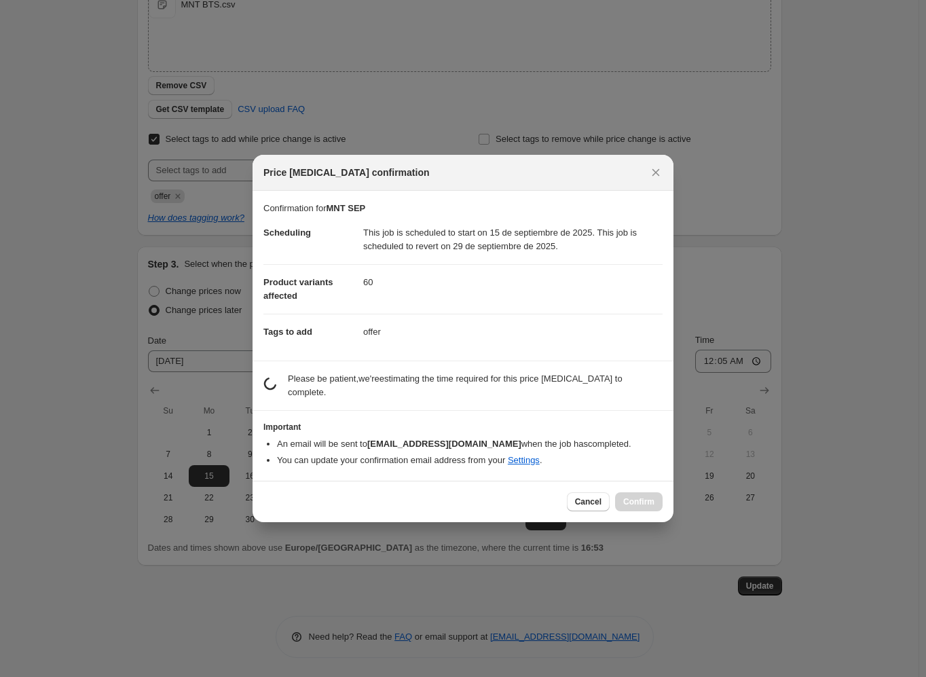
scroll to position [0, 0]
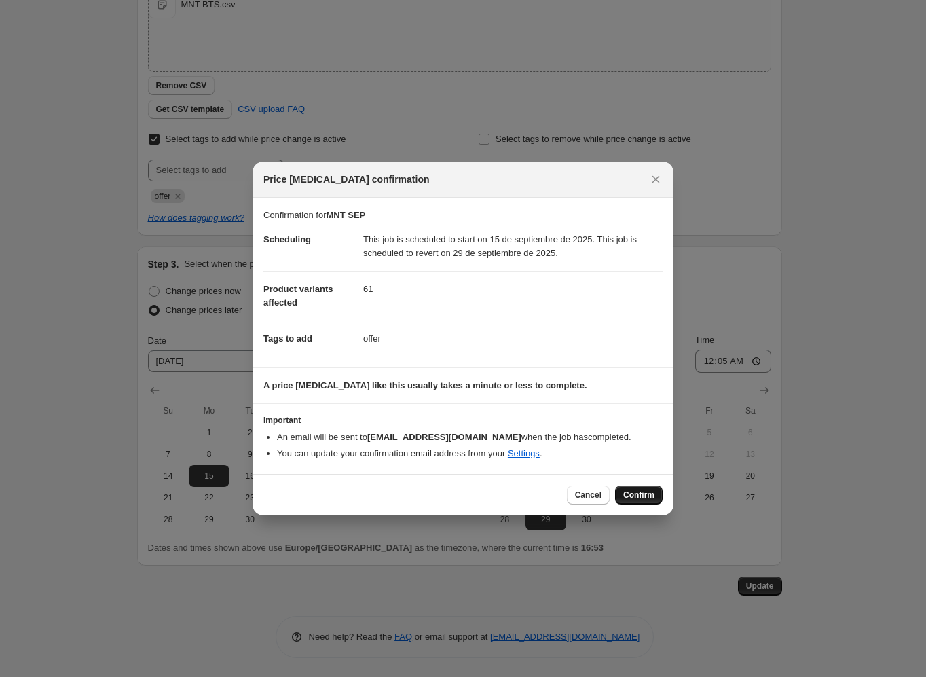
click at [637, 497] on span "Confirm" at bounding box center [638, 494] width 31 height 11
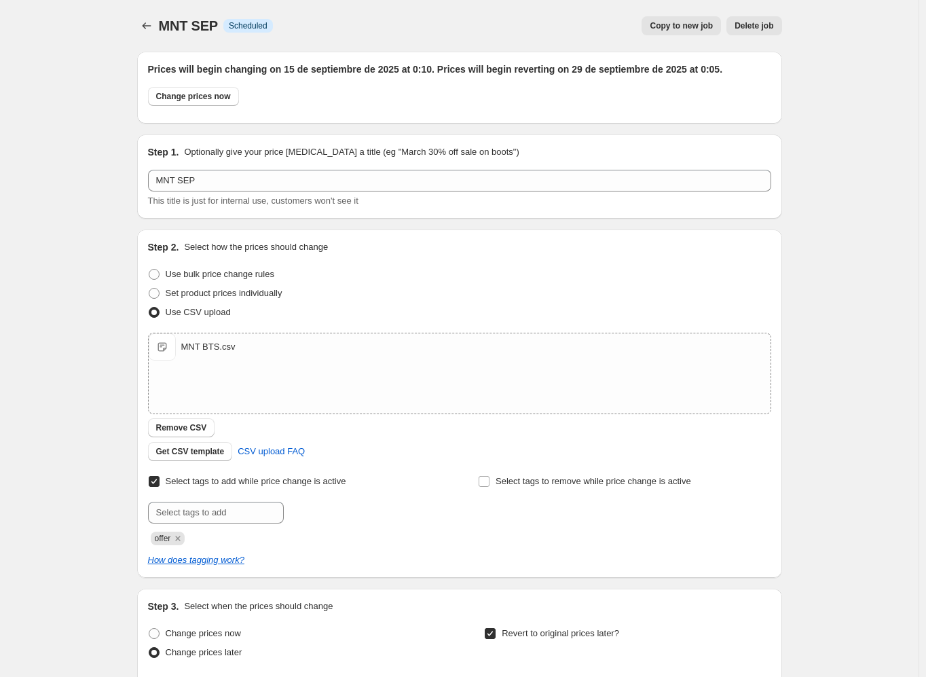
scroll to position [342, 0]
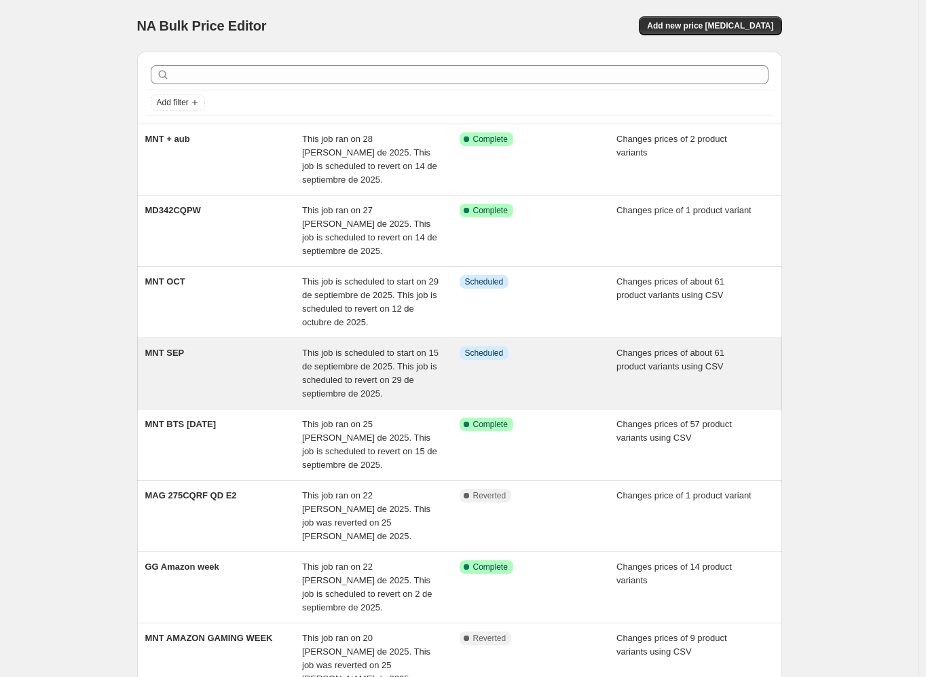
click at [251, 371] on div "MNT SEP" at bounding box center [223, 373] width 157 height 54
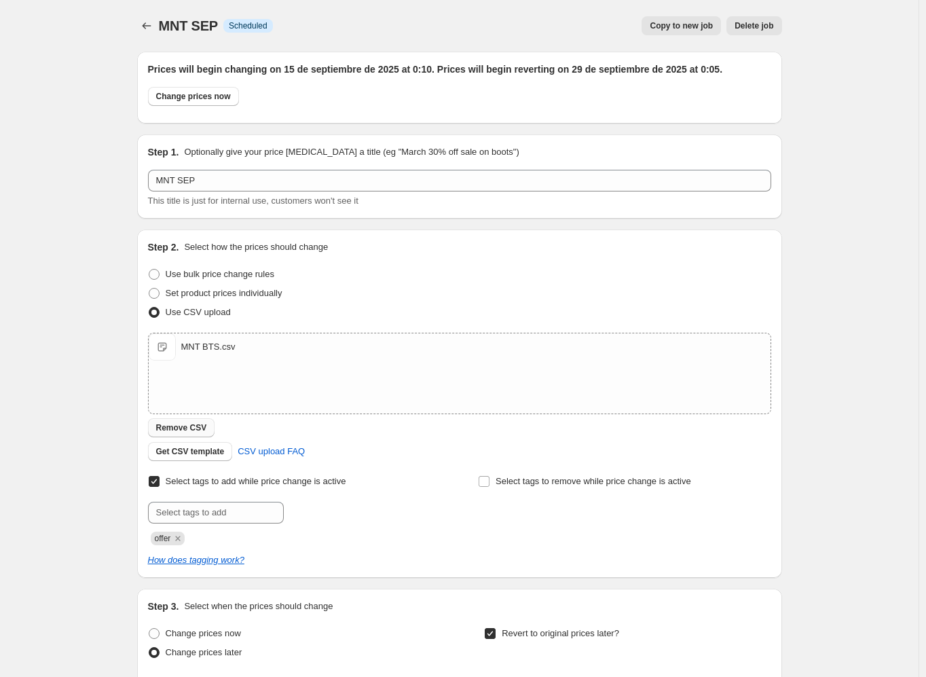
click at [192, 428] on span "Remove CSV" at bounding box center [181, 427] width 51 height 11
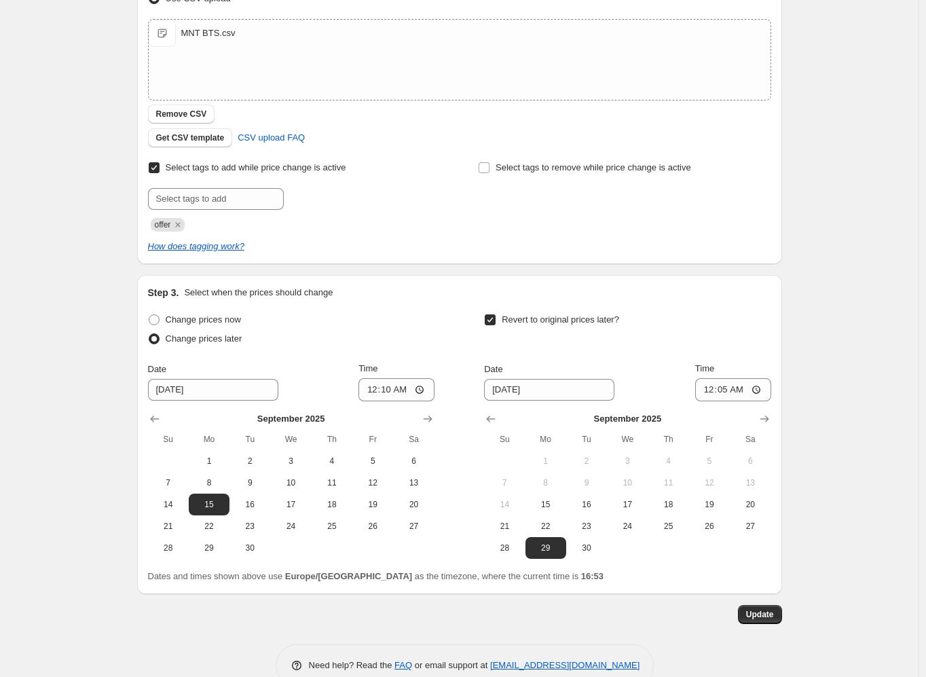
scroll to position [342, 0]
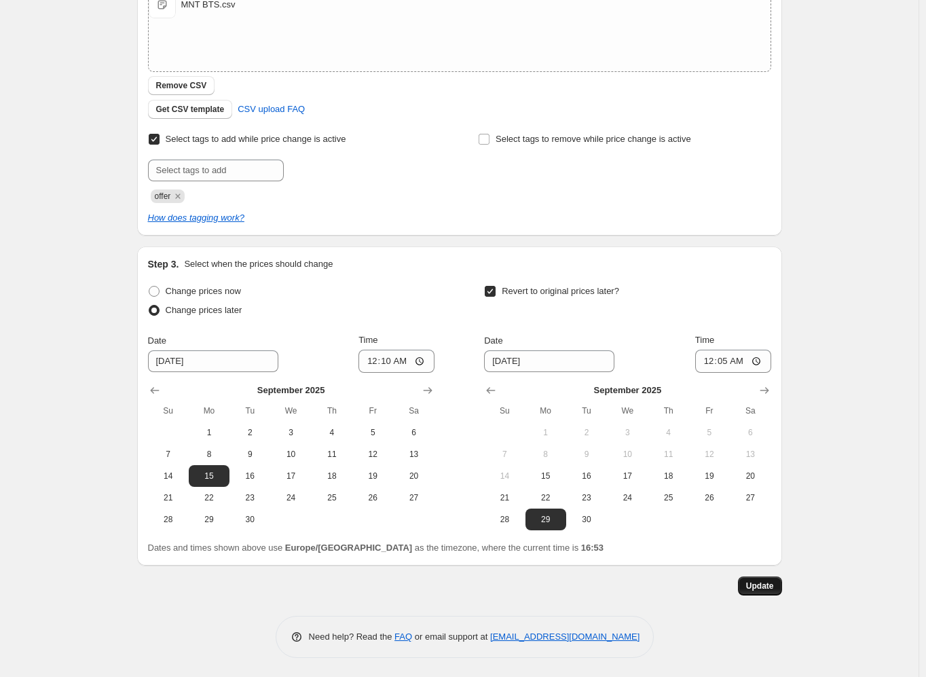
click at [763, 585] on span "Update" at bounding box center [760, 585] width 28 height 11
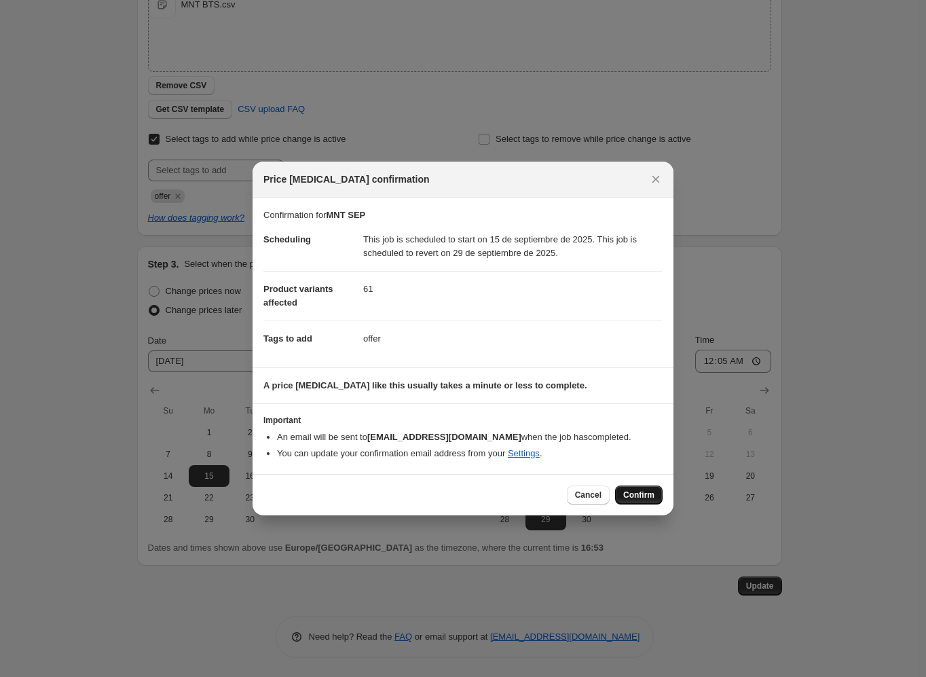
click at [642, 493] on span "Confirm" at bounding box center [638, 494] width 31 height 11
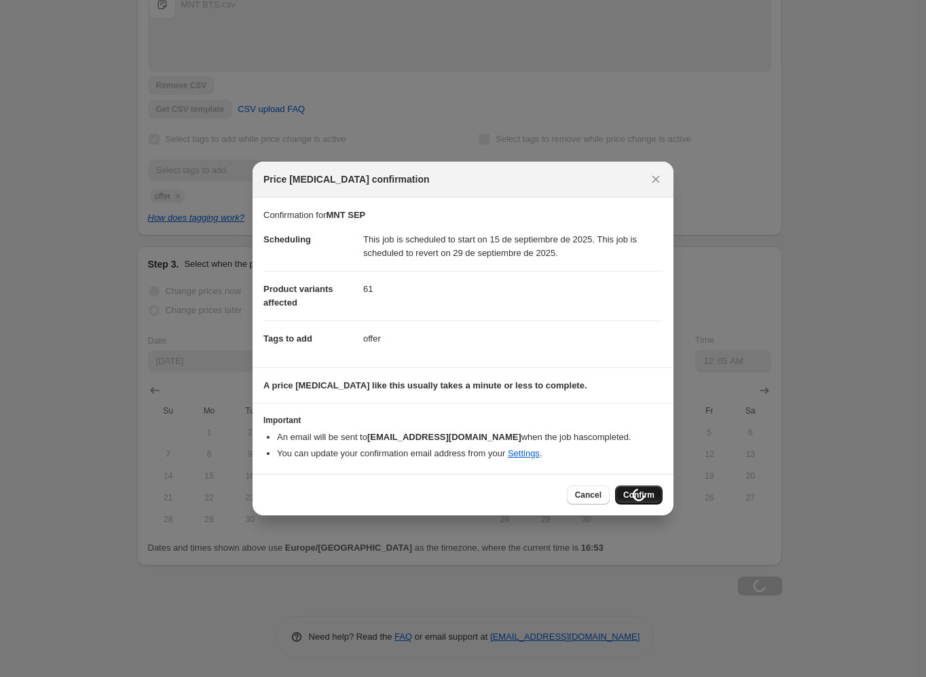
scroll to position [342, 0]
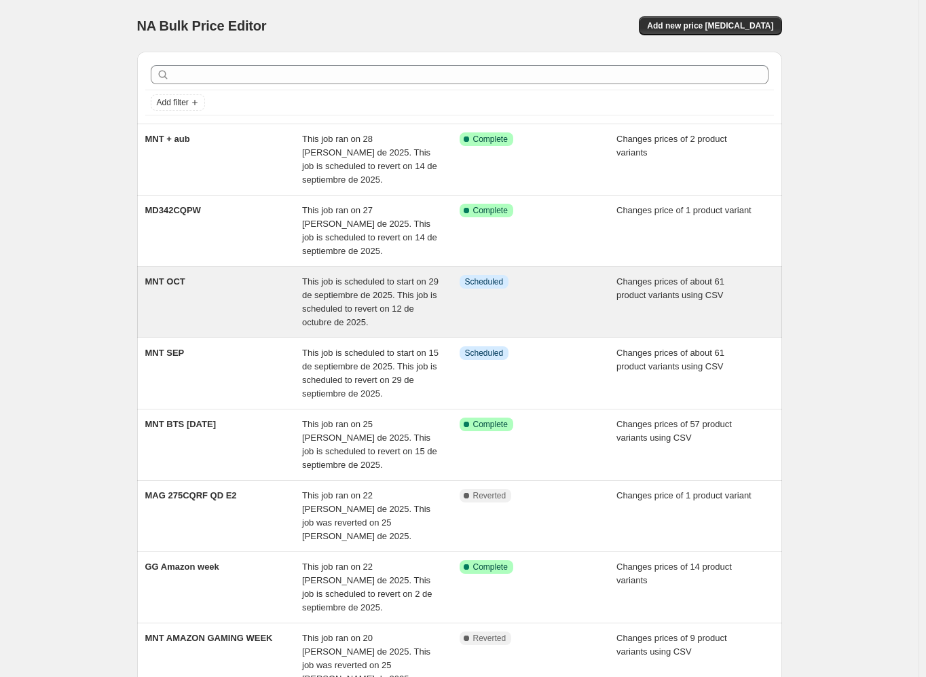
click at [222, 301] on div "MNT OCT" at bounding box center [223, 302] width 157 height 54
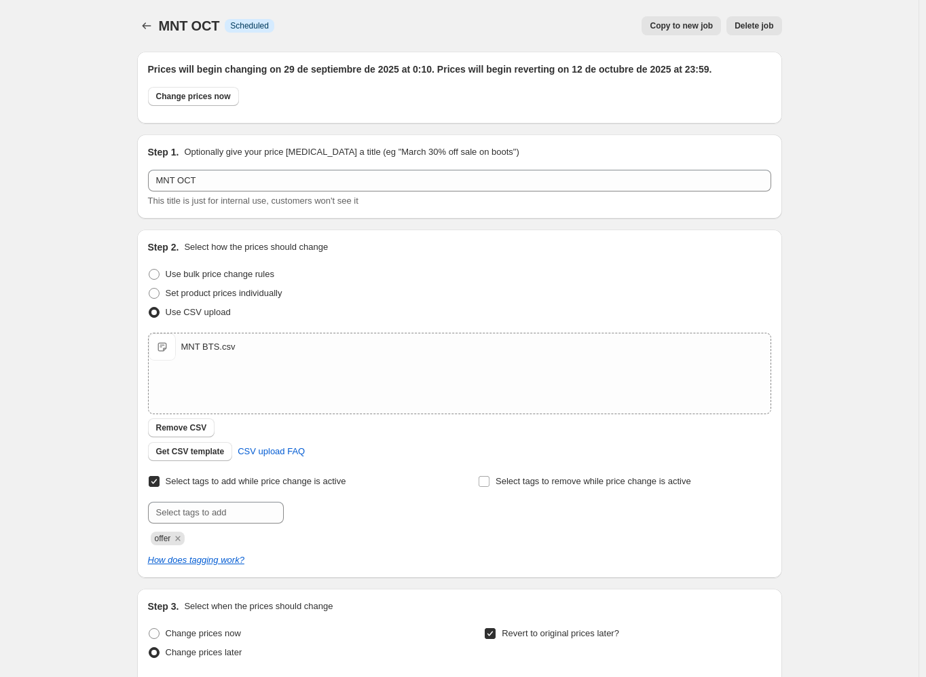
drag, startPoint x: 873, startPoint y: 220, endPoint x: 846, endPoint y: 202, distance: 32.8
click at [873, 219] on div "MNT OCT. This page is ready MNT OCT Info Scheduled Copy to new job Delete job M…" at bounding box center [459, 510] width 918 height 1020
click at [195, 410] on div "MNT BTS.csv MNT BTS.csv" at bounding box center [460, 373] width 622 height 80
click at [206, 428] on button "Remove CSV" at bounding box center [181, 427] width 67 height 19
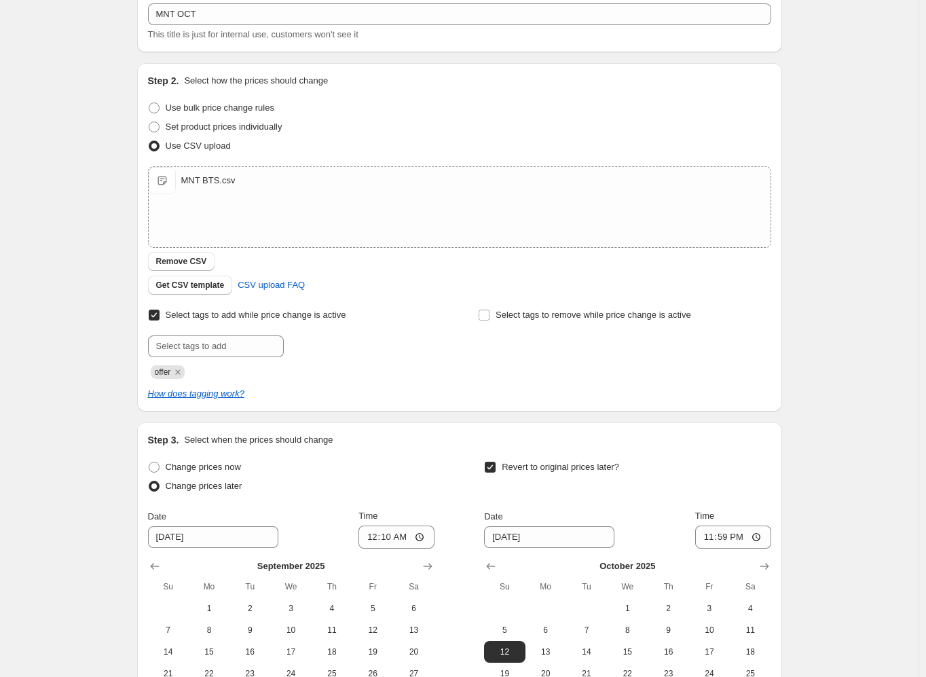
scroll to position [342, 0]
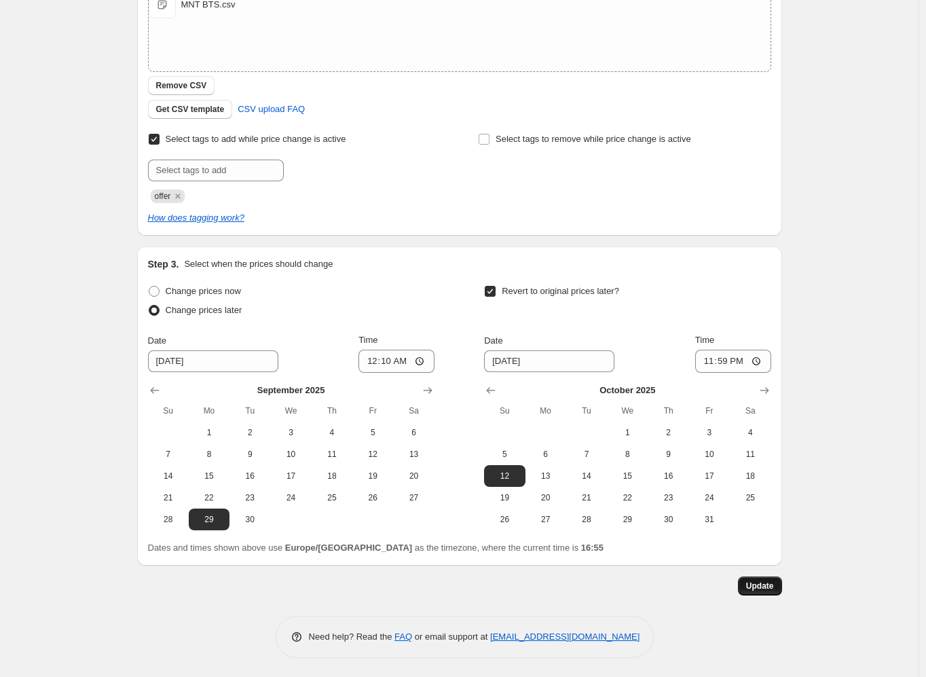
click at [757, 580] on span "Update" at bounding box center [760, 585] width 28 height 11
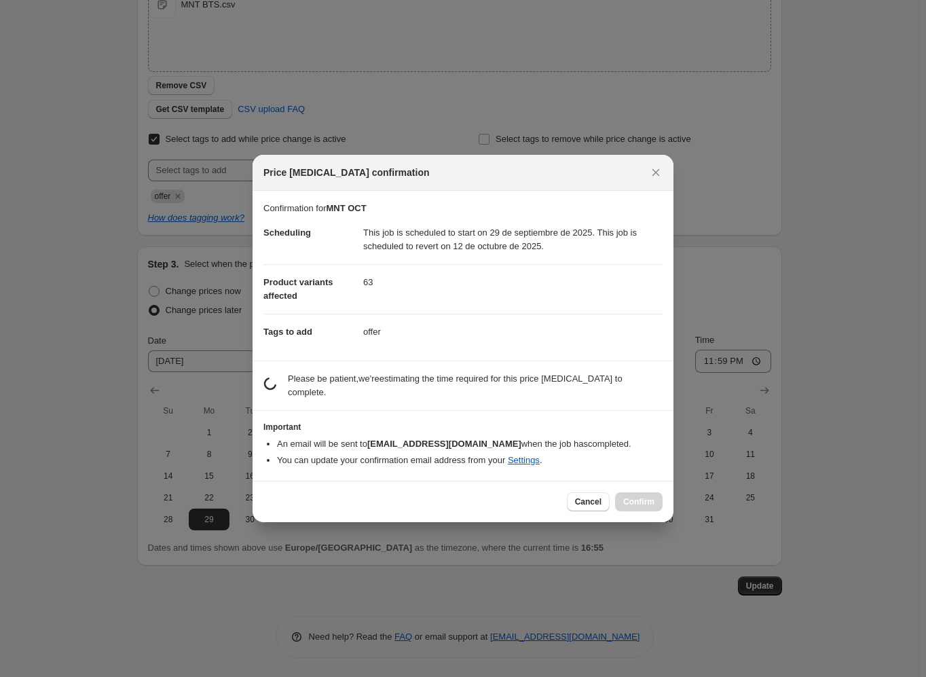
scroll to position [0, 0]
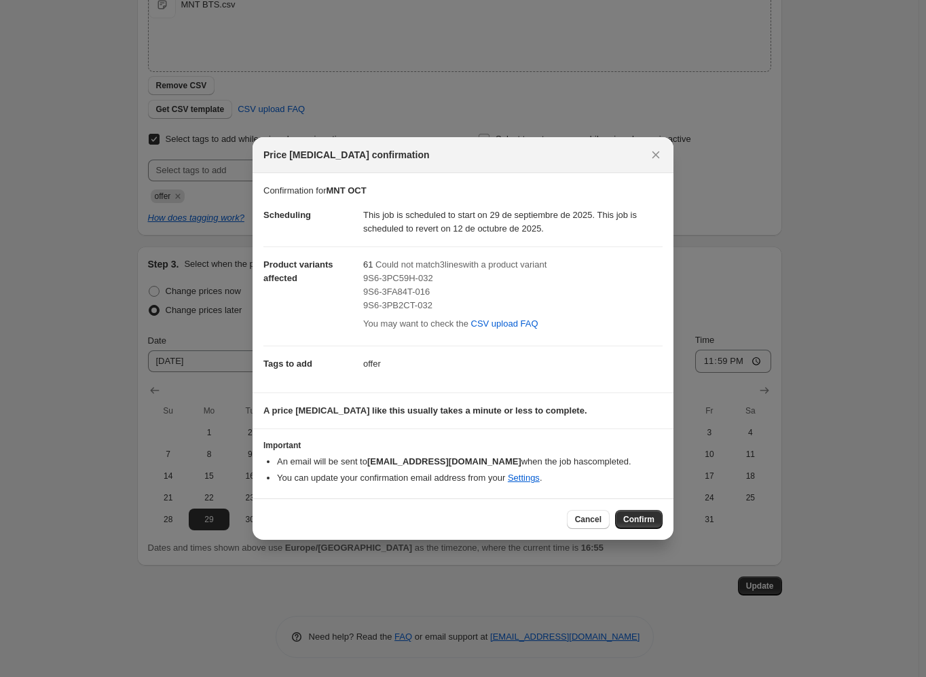
click at [392, 282] on span "9S6-3PC59H-032" at bounding box center [398, 278] width 70 height 10
click at [377, 279] on span "9S6-3PC59H-032" at bounding box center [398, 278] width 70 height 10
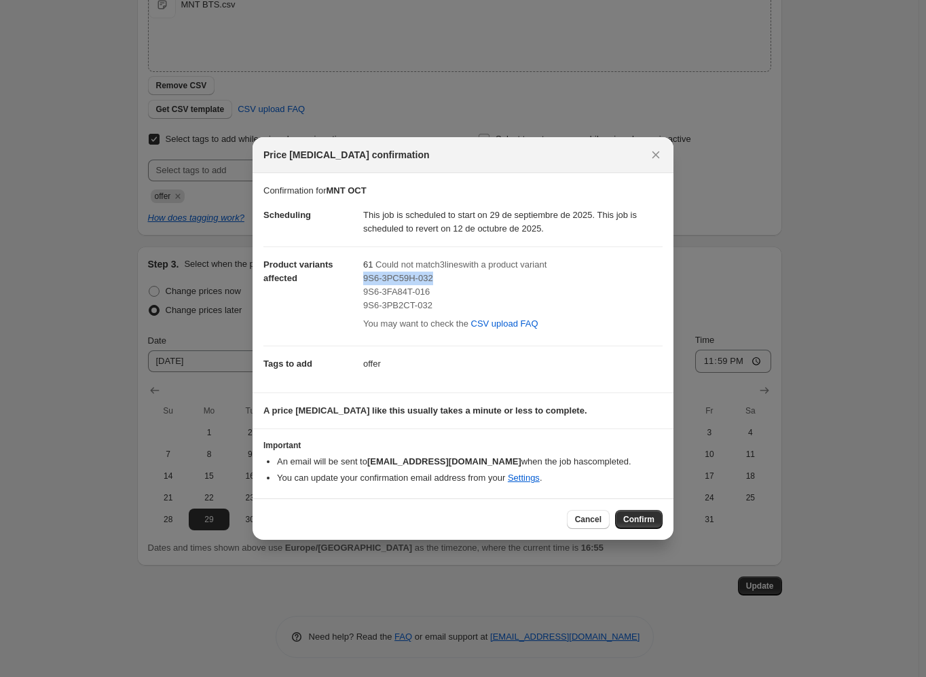
click at [377, 279] on span "9S6-3PC59H-032" at bounding box center [398, 278] width 70 height 10
click at [403, 292] on span "9S6-3FA84T-016" at bounding box center [396, 291] width 67 height 10
copy span "9S6-3FA84T-016"
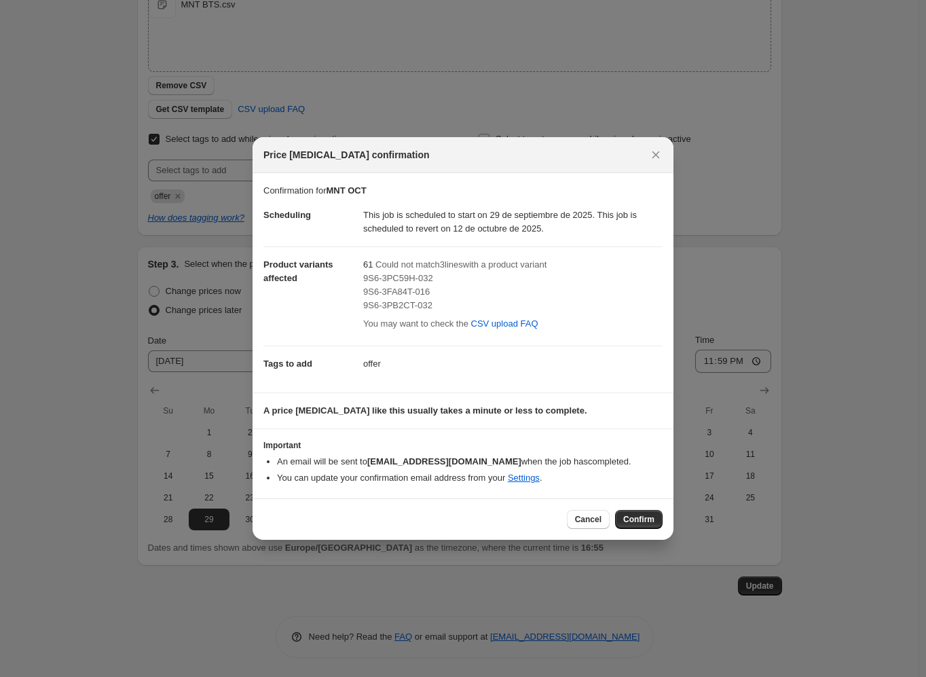
click at [399, 308] on span "9S6-3PB2CT-032" at bounding box center [397, 305] width 69 height 10
copy span "9S6-3PB2CT-032"
click at [605, 527] on button "Cancel" at bounding box center [588, 519] width 43 height 19
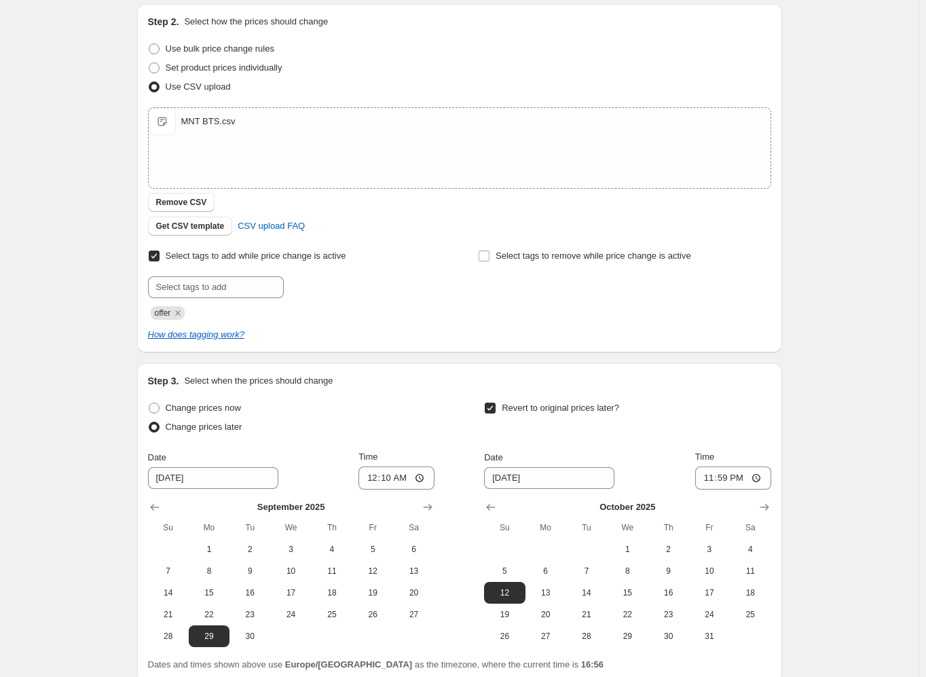
scroll to position [71, 0]
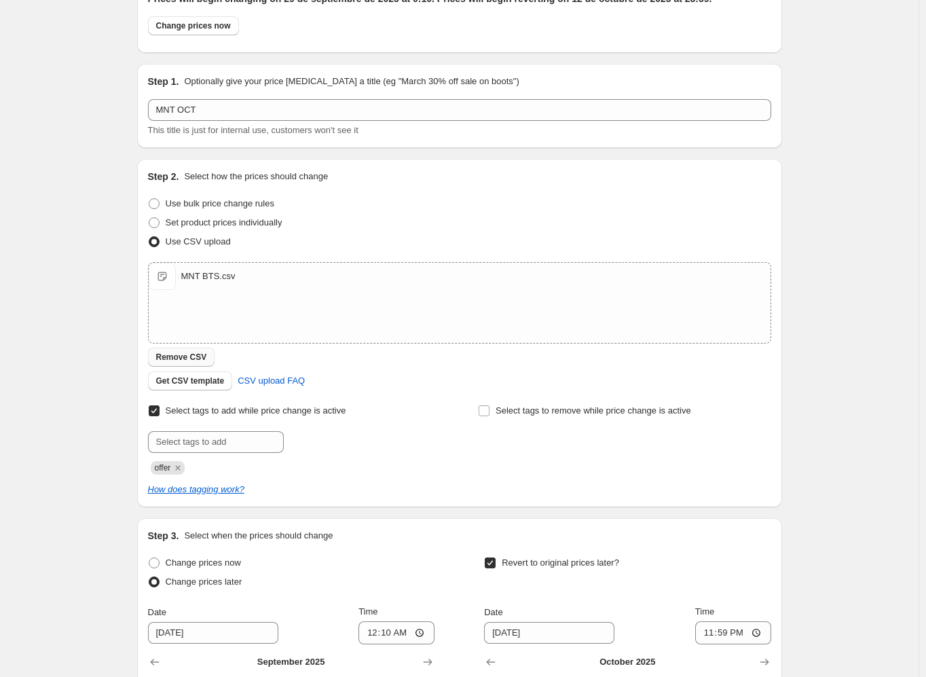
click at [200, 356] on span "Remove CSV" at bounding box center [181, 357] width 51 height 11
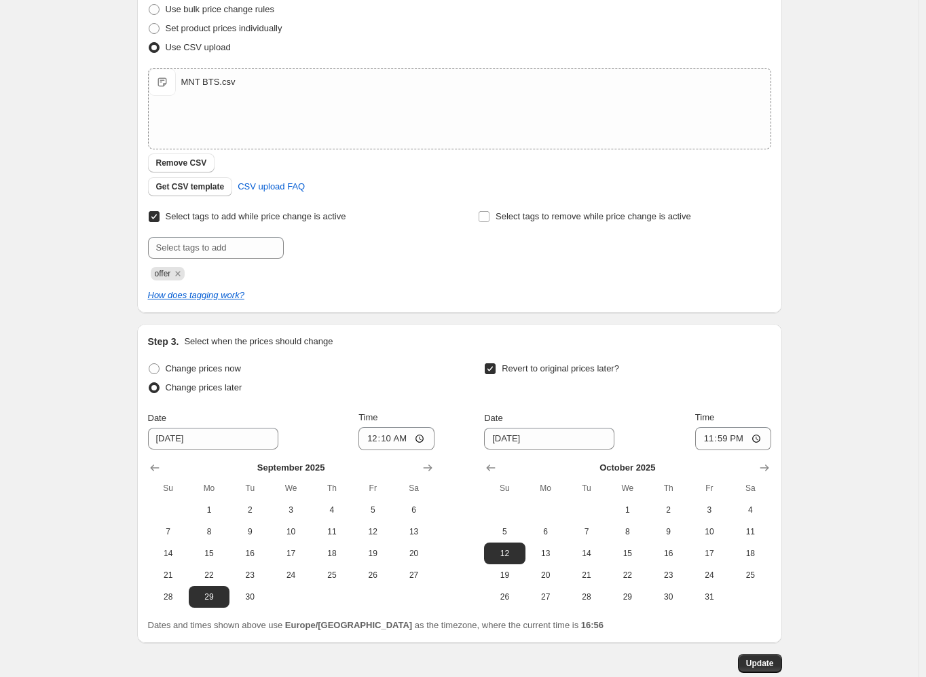
scroll to position [342, 0]
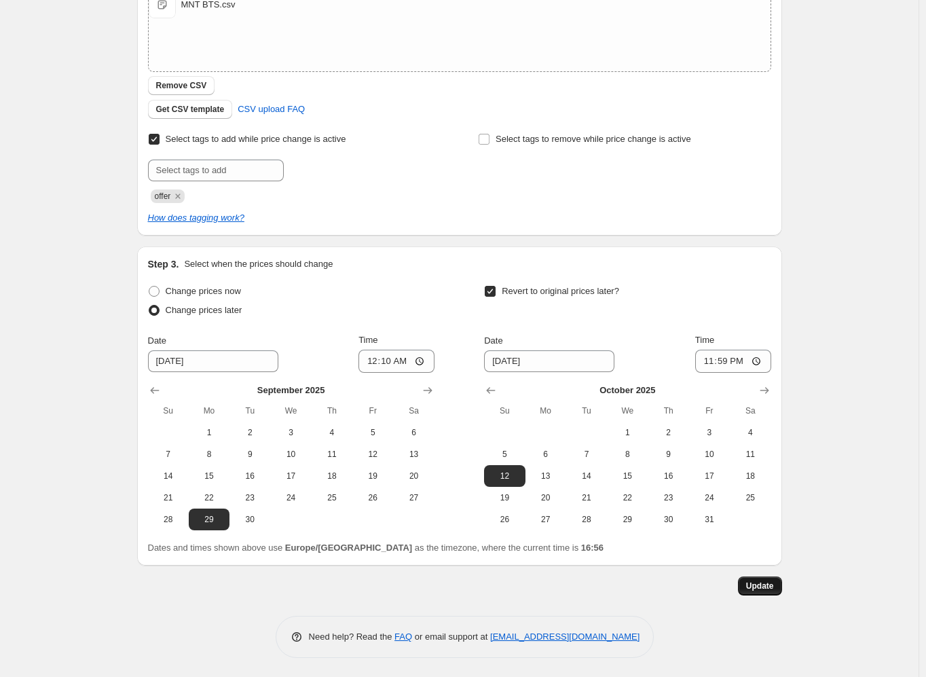
click at [767, 590] on span "Update" at bounding box center [760, 585] width 28 height 11
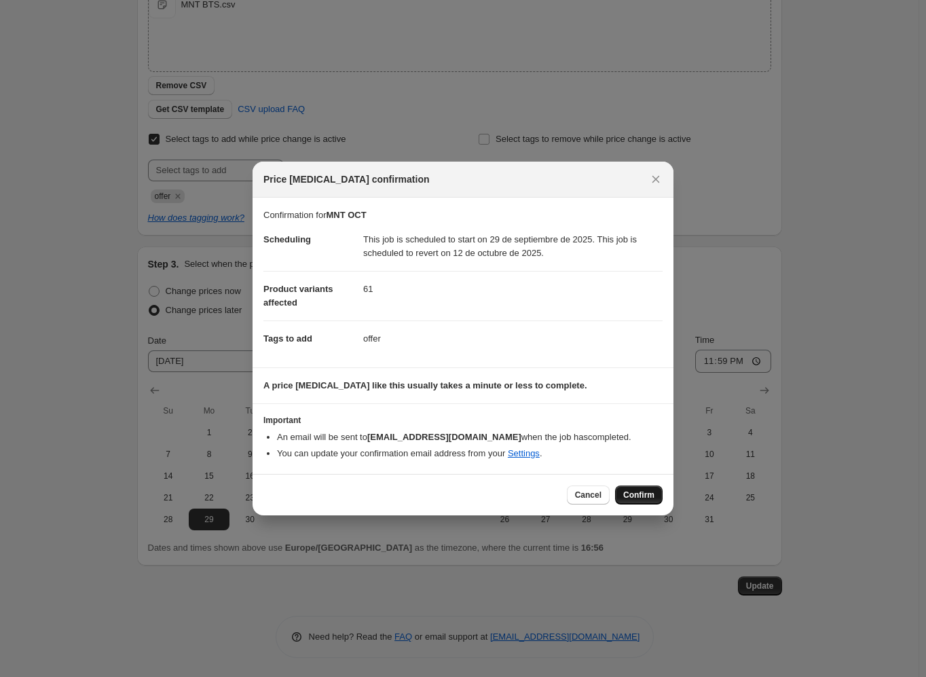
click at [620, 495] on button "Confirm" at bounding box center [639, 494] width 48 height 19
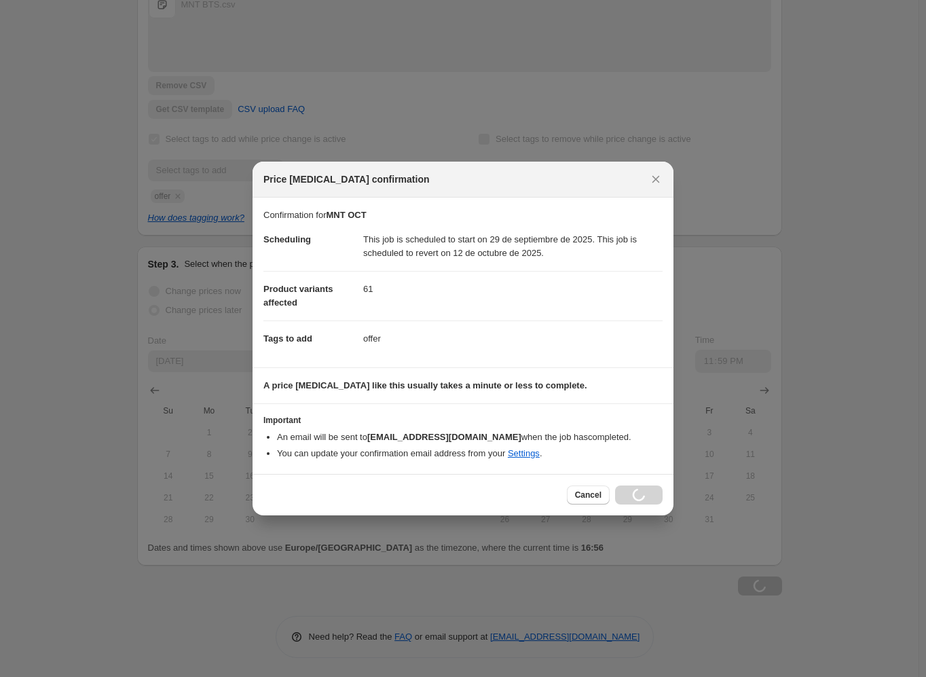
scroll to position [342, 0]
